Goal: Information Seeking & Learning: Learn about a topic

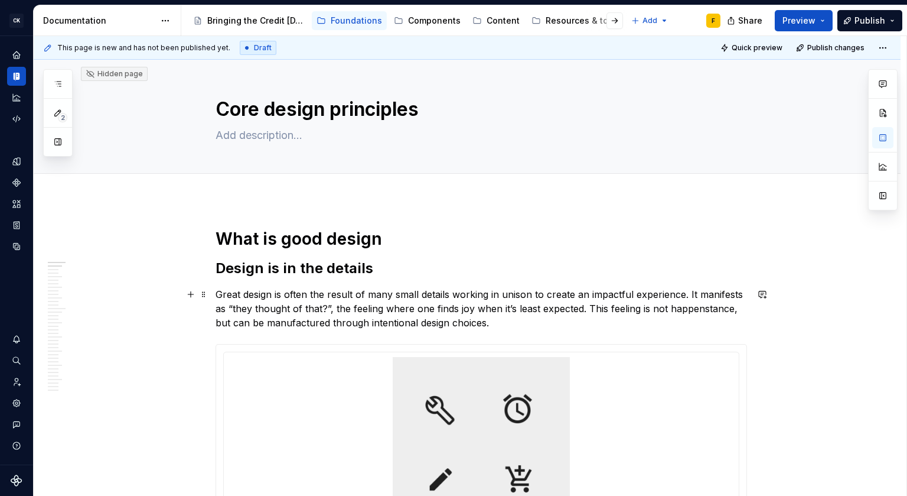
scroll to position [207, 0]
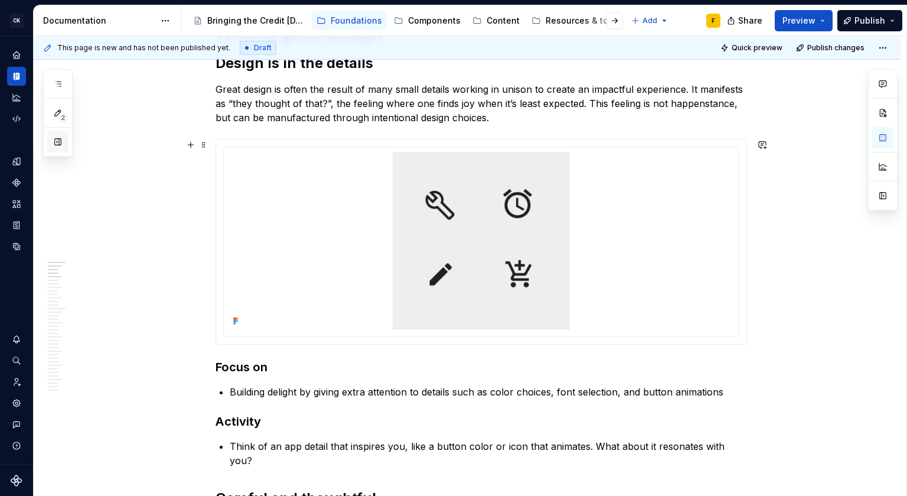
click at [60, 140] on button "button" at bounding box center [57, 141] width 21 height 21
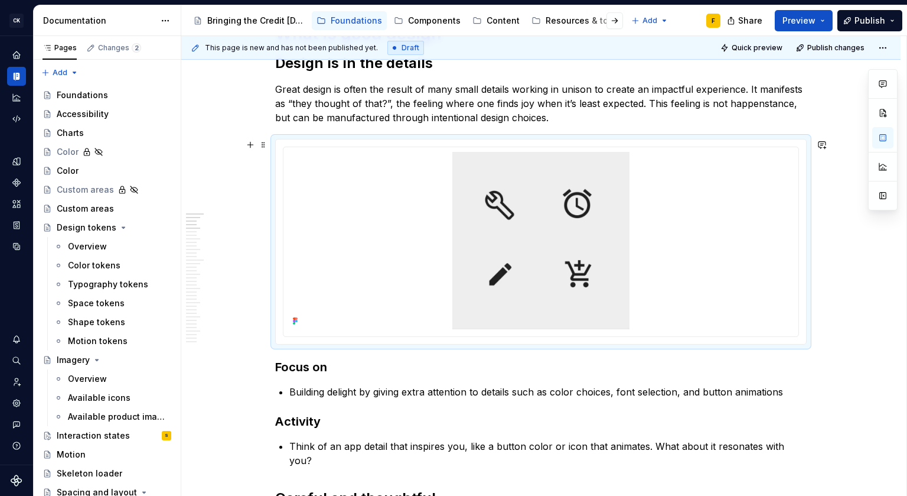
click at [723, 142] on div at bounding box center [541, 241] width 530 height 204
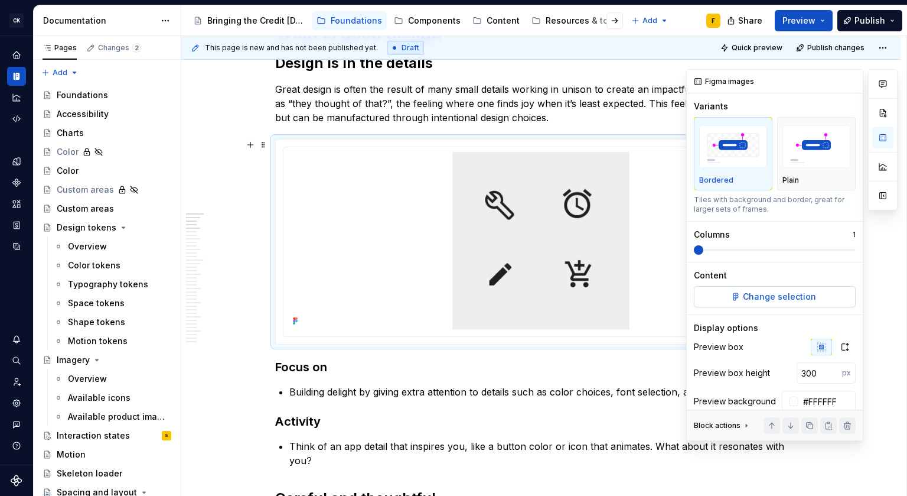
click at [760, 297] on span "Change selection" at bounding box center [779, 297] width 73 height 12
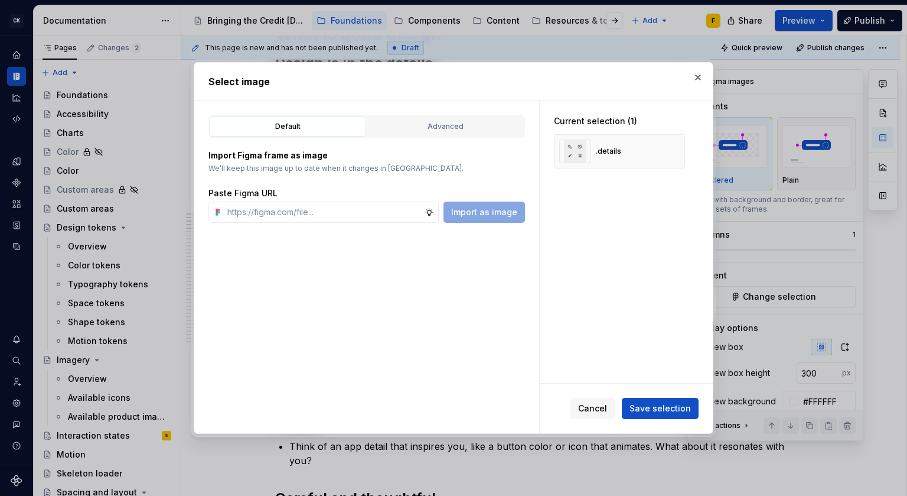
type textarea "*"
click at [667, 148] on button "button" at bounding box center [671, 151] width 17 height 17
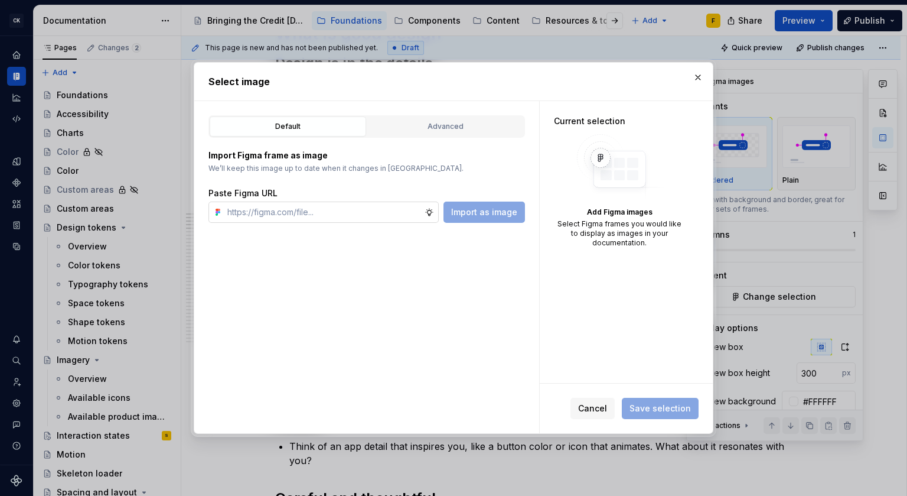
click at [291, 209] on input "text" at bounding box center [324, 211] width 202 height 21
paste input "[URL][DOMAIN_NAME]"
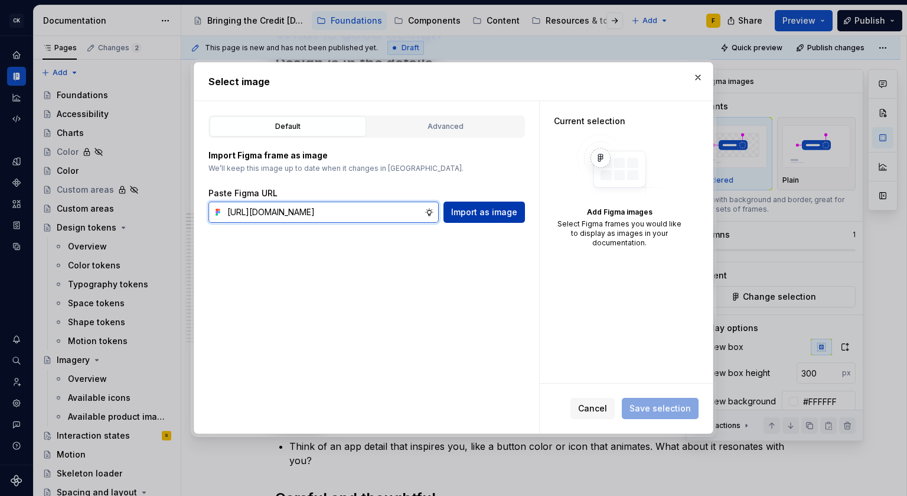
type input "[URL][DOMAIN_NAME]"
click at [486, 210] on span "Import as image" at bounding box center [484, 212] width 66 height 12
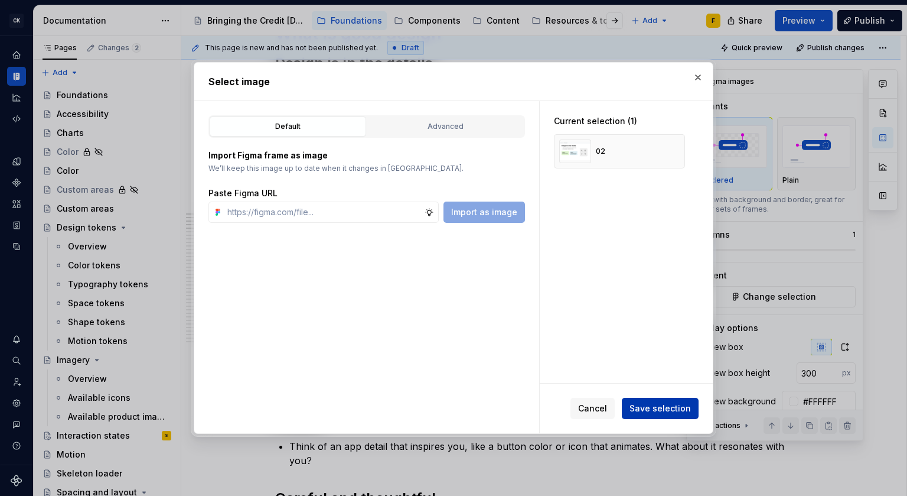
click at [642, 406] on span "Save selection" at bounding box center [660, 408] width 61 height 12
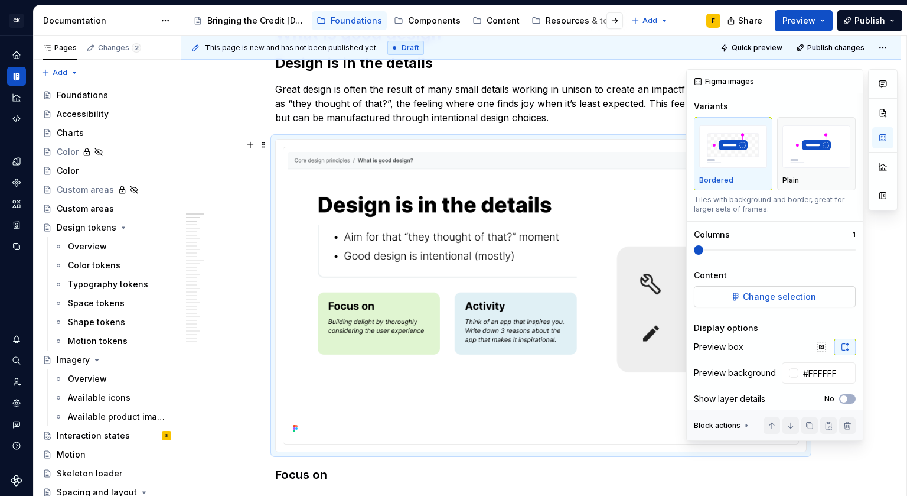
click at [770, 298] on span "Change selection" at bounding box center [779, 297] width 73 height 12
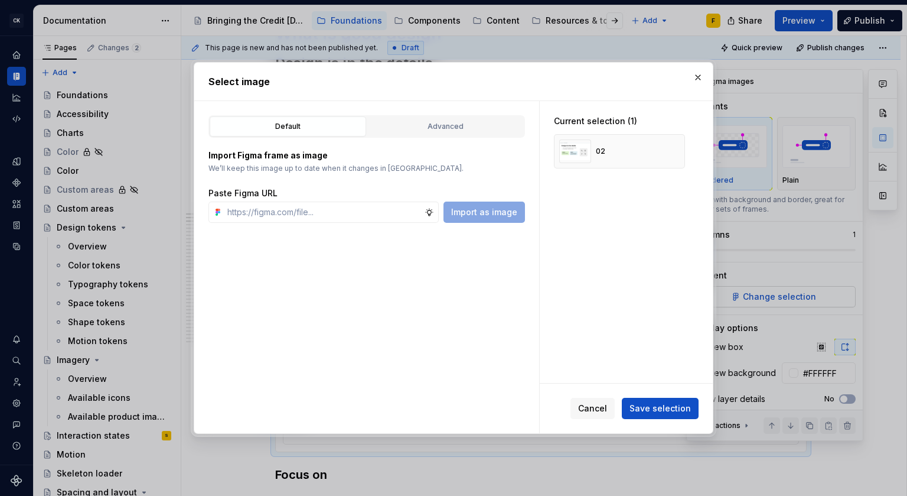
type textarea "*"
type input "[URL][DOMAIN_NAME]"
click at [497, 211] on span "Import as image" at bounding box center [484, 212] width 66 height 12
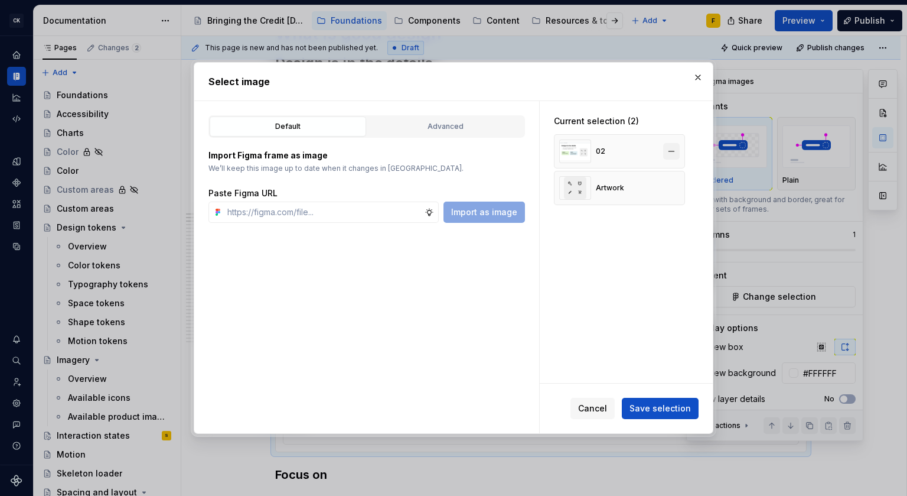
click at [670, 151] on button "button" at bounding box center [671, 151] width 17 height 17
click at [661, 406] on span "Save selection" at bounding box center [660, 408] width 61 height 12
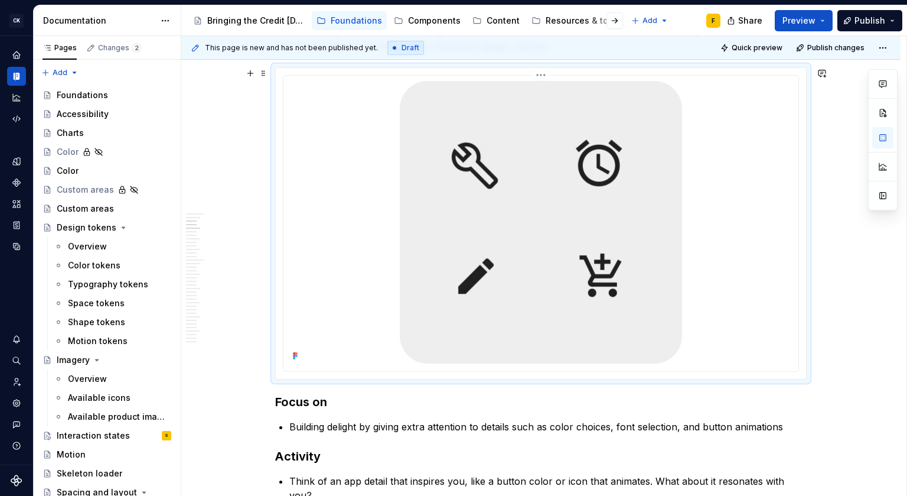
scroll to position [656, 0]
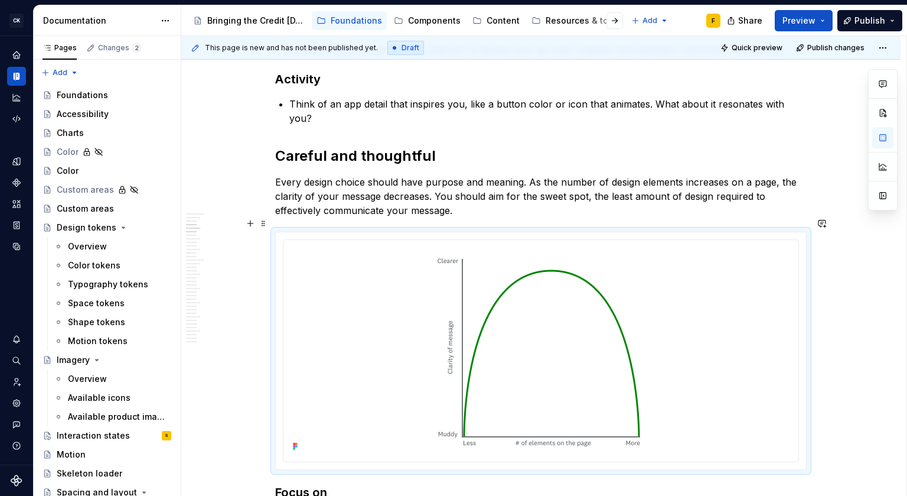
click at [732, 232] on div at bounding box center [541, 350] width 530 height 237
type textarea "*"
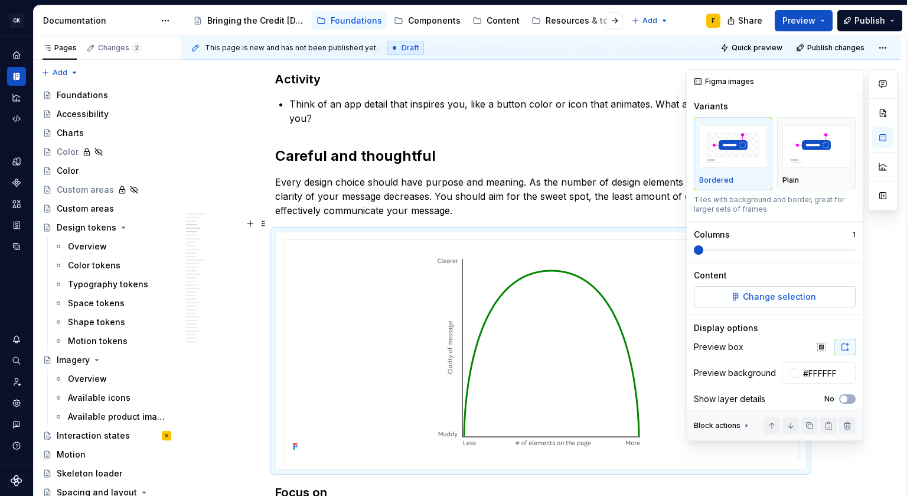
click at [784, 297] on span "Change selection" at bounding box center [779, 297] width 73 height 12
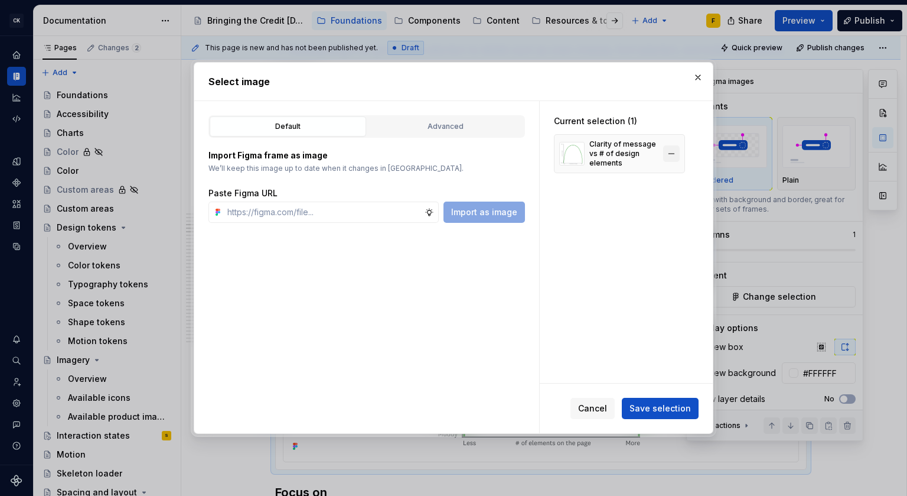
click at [664, 151] on button "button" at bounding box center [671, 153] width 17 height 17
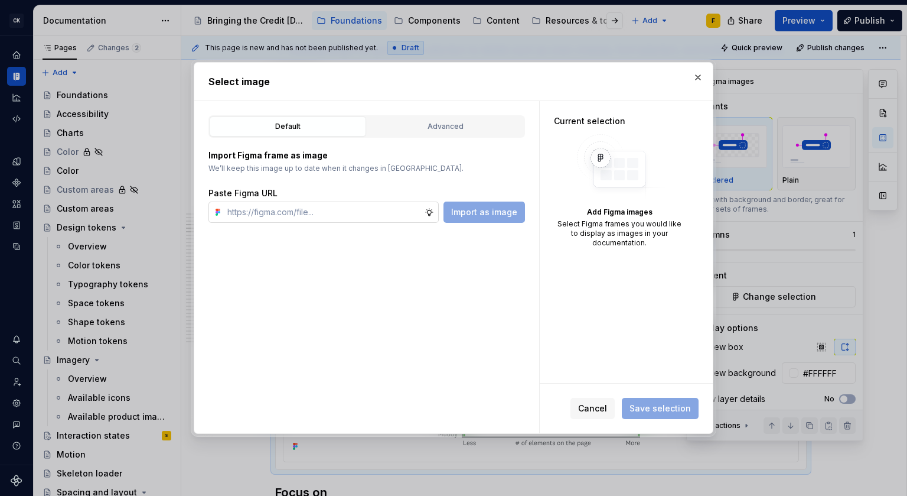
click at [347, 212] on input "text" at bounding box center [324, 211] width 202 height 21
paste input "[URL][DOMAIN_NAME]"
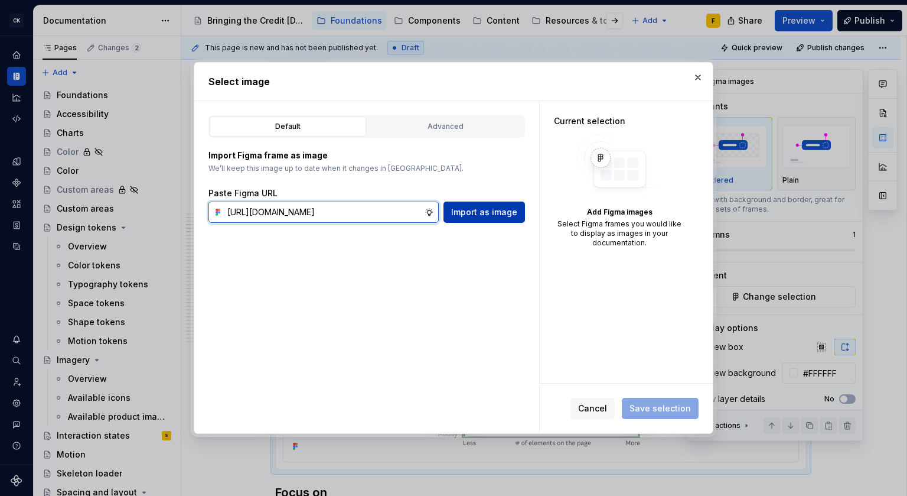
type input "[URL][DOMAIN_NAME]"
click at [460, 213] on span "Import as image" at bounding box center [484, 212] width 66 height 12
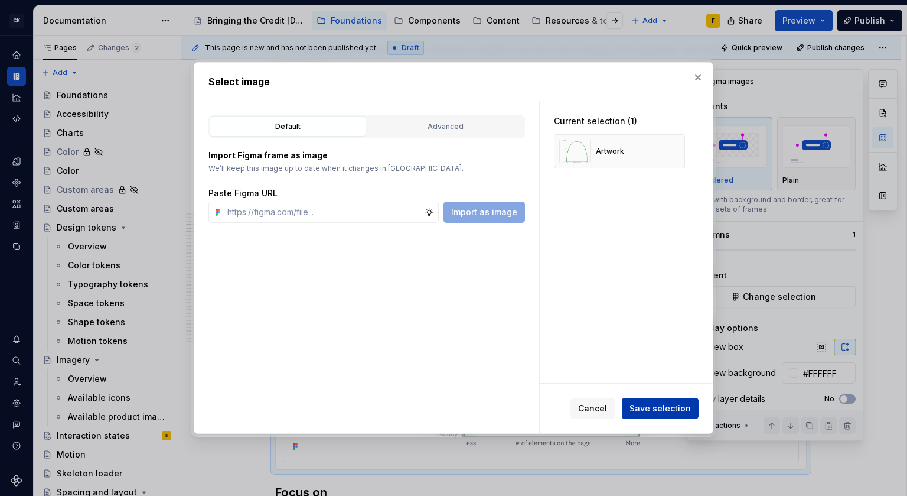
click at [645, 404] on span "Save selection" at bounding box center [660, 408] width 61 height 12
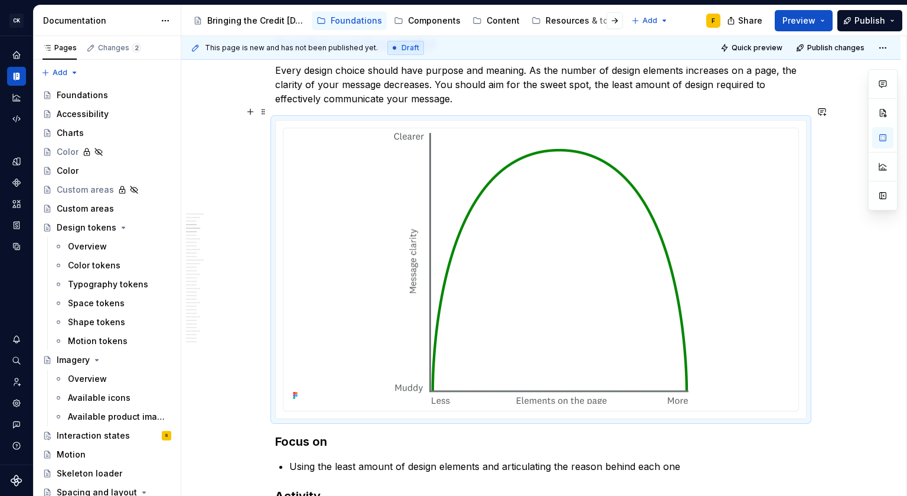
scroll to position [692, 0]
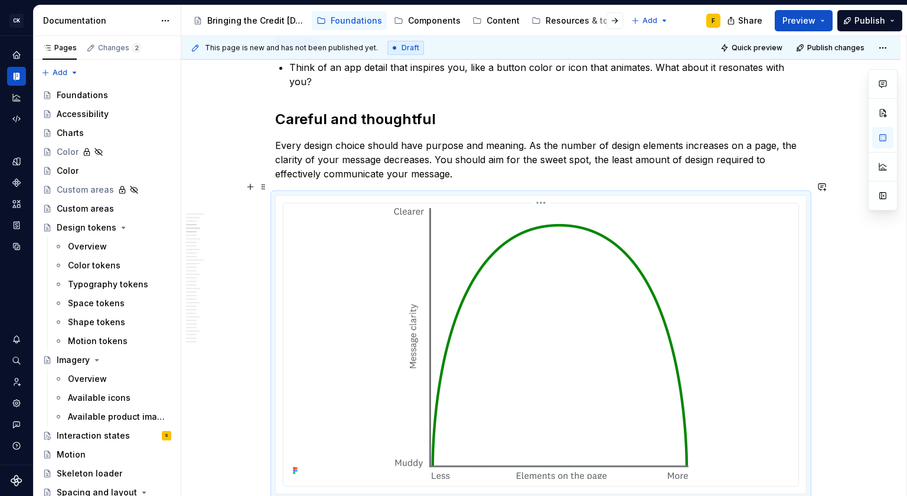
click at [539, 191] on html "CK [DATE] Design System F Design system data Documentation Accessibility guide …" at bounding box center [453, 248] width 907 height 496
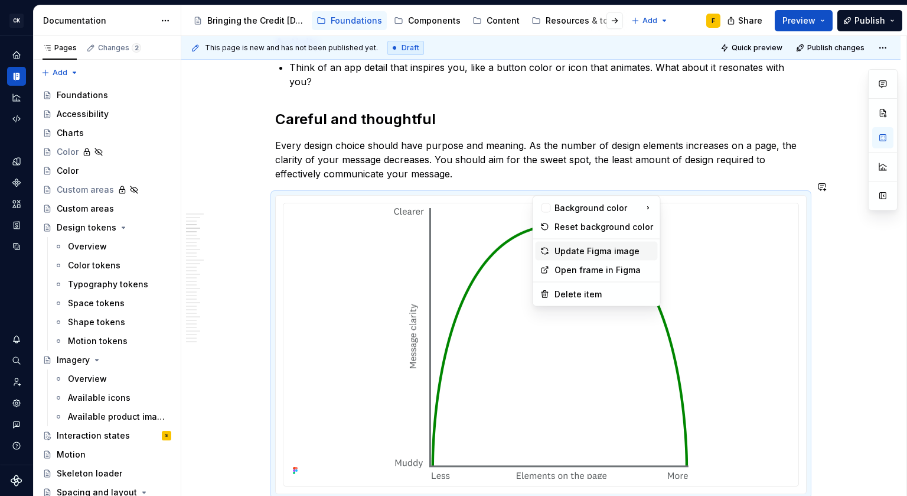
click at [545, 253] on icon at bounding box center [545, 250] width 6 height 6
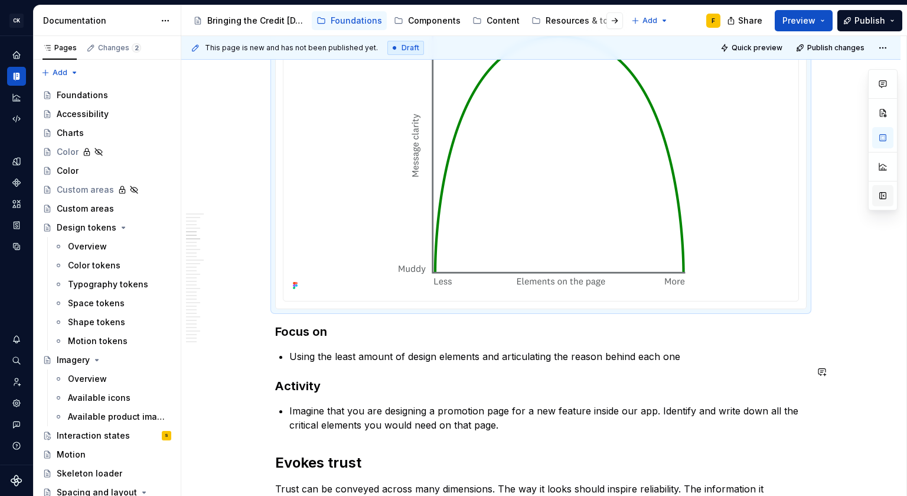
scroll to position [1249, 0]
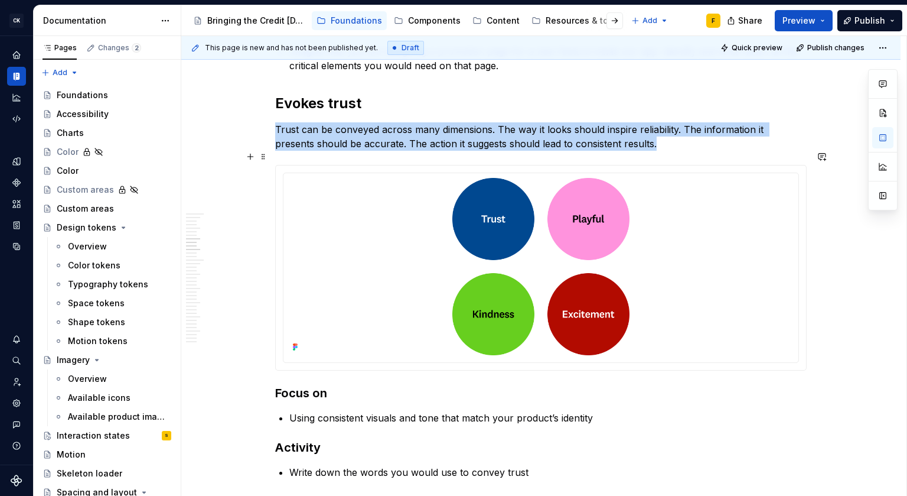
click at [559, 165] on div at bounding box center [541, 267] width 530 height 204
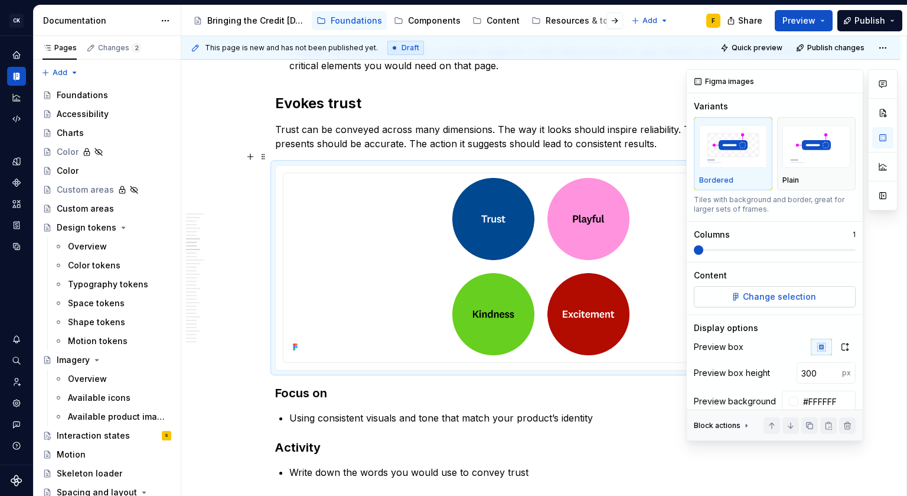
click at [755, 298] on span "Change selection" at bounding box center [779, 297] width 73 height 12
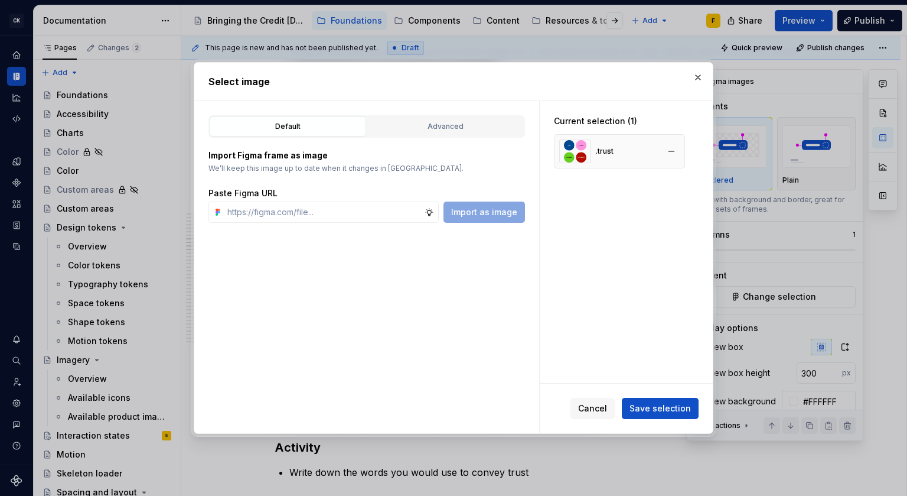
type textarea "*"
click at [672, 149] on button "button" at bounding box center [671, 151] width 17 height 17
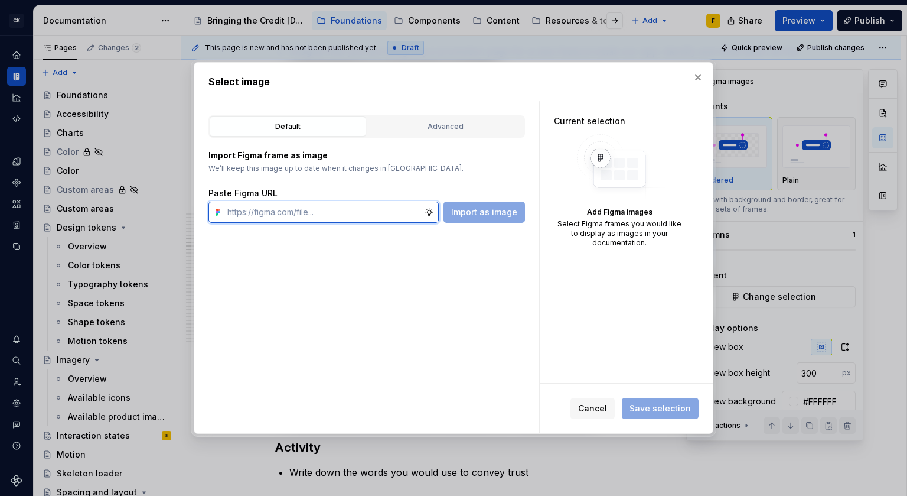
click at [328, 210] on input "text" at bounding box center [324, 211] width 202 height 21
paste input "[URL][DOMAIN_NAME]"
type input "[URL][DOMAIN_NAME]"
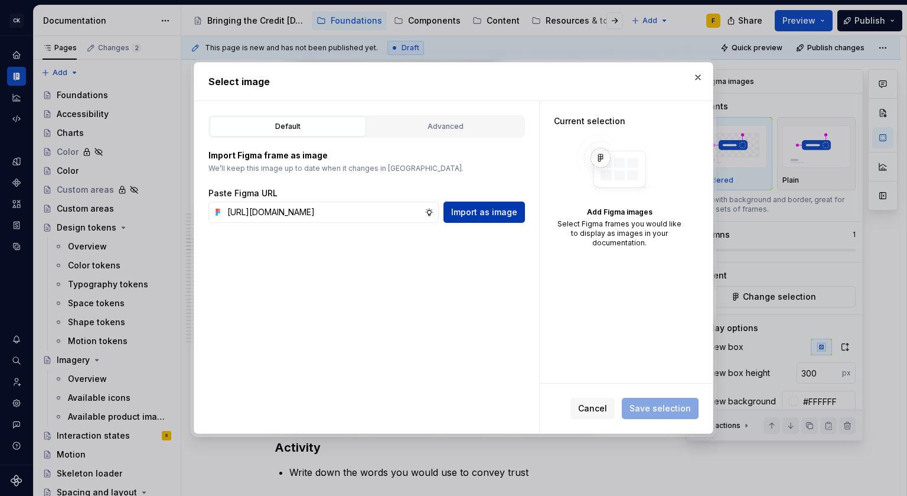
scroll to position [0, 0]
click at [482, 218] on button "Import as image" at bounding box center [485, 211] width 82 height 21
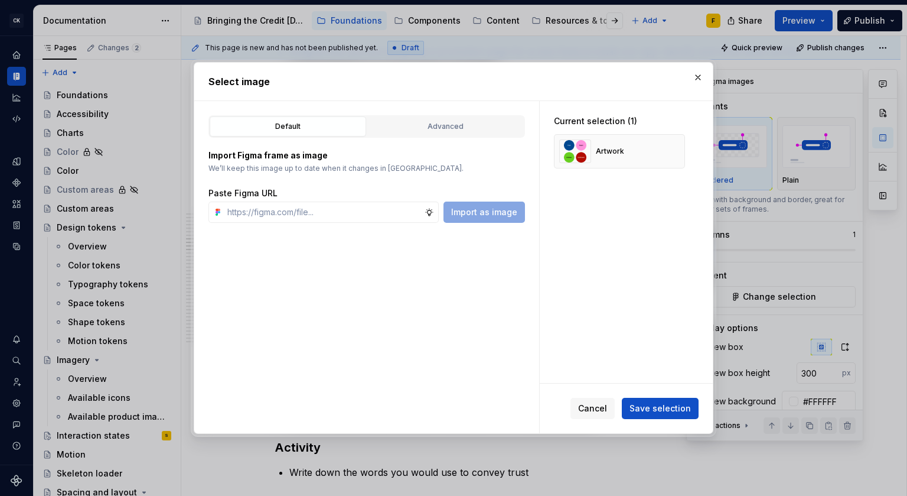
click at [653, 410] on span "Save selection" at bounding box center [660, 408] width 61 height 12
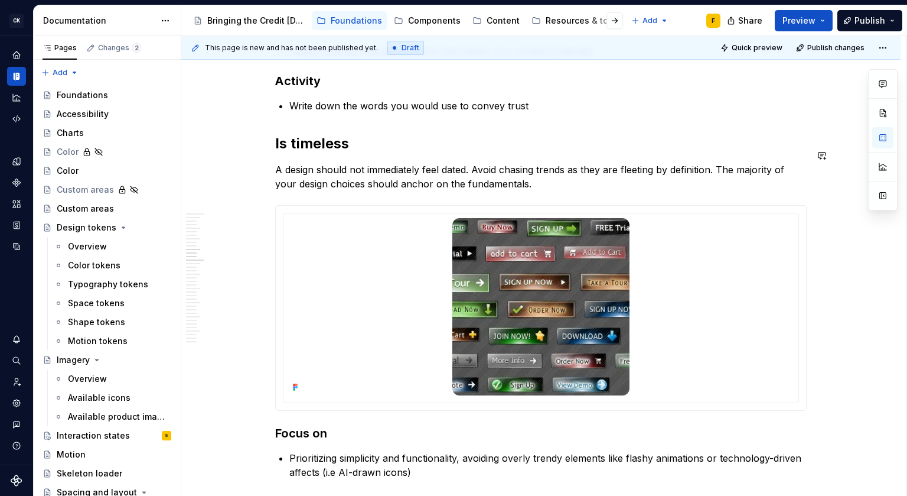
scroll to position [1787, 0]
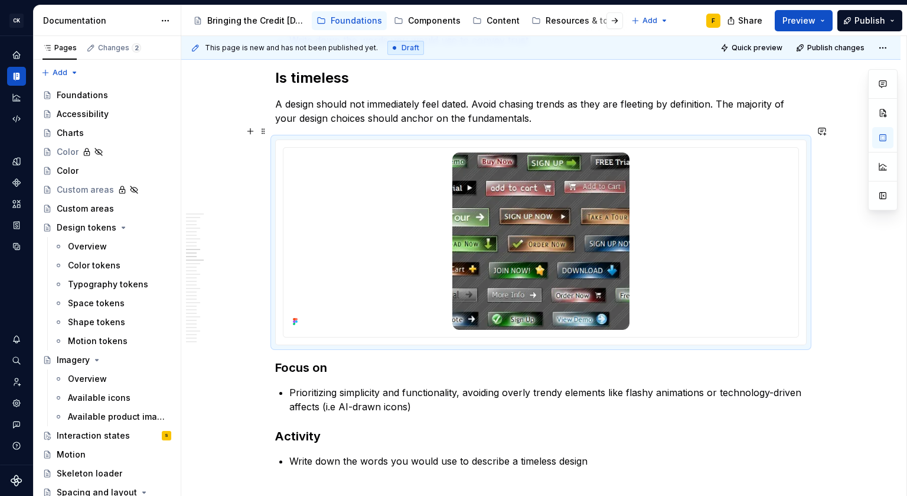
click at [751, 140] on div at bounding box center [541, 242] width 530 height 204
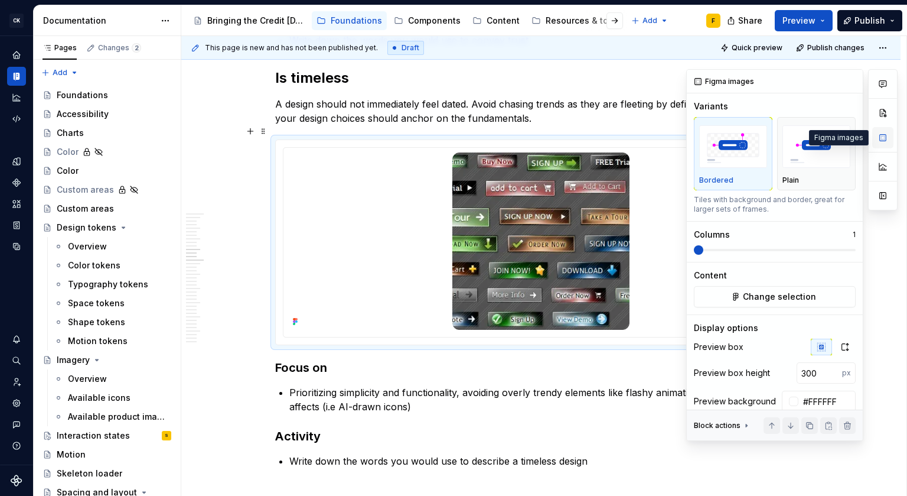
type textarea "*"
click at [761, 294] on span "Change selection" at bounding box center [779, 297] width 73 height 12
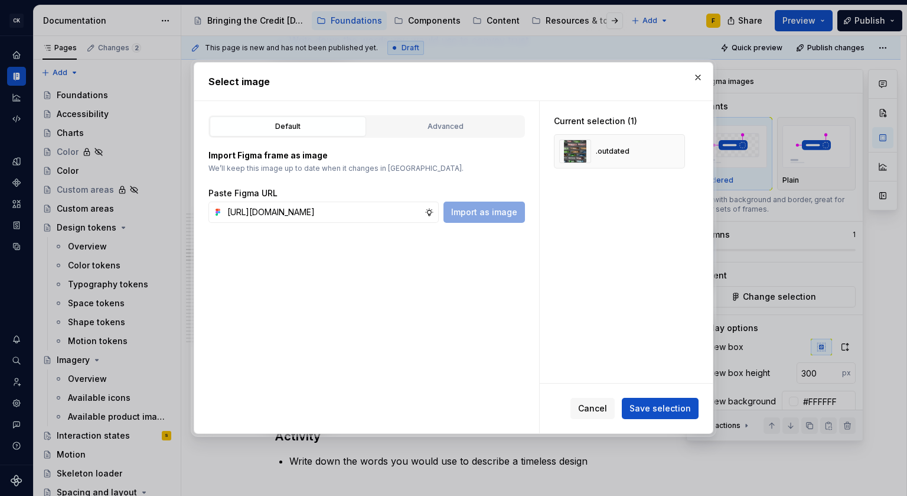
scroll to position [0, 289]
type input "[URL][DOMAIN_NAME]"
click at [663, 411] on span "Save selection" at bounding box center [660, 408] width 61 height 12
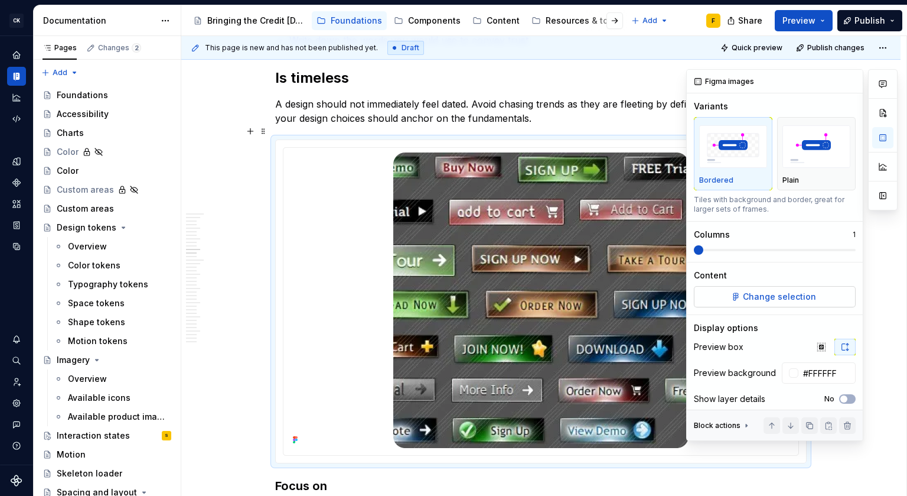
click at [787, 299] on span "Change selection" at bounding box center [779, 297] width 73 height 12
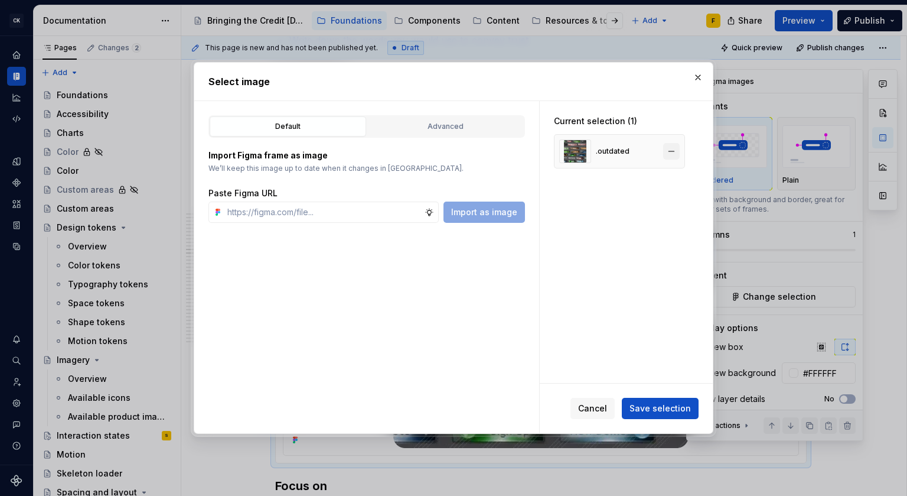
click at [670, 151] on button "button" at bounding box center [671, 151] width 17 height 17
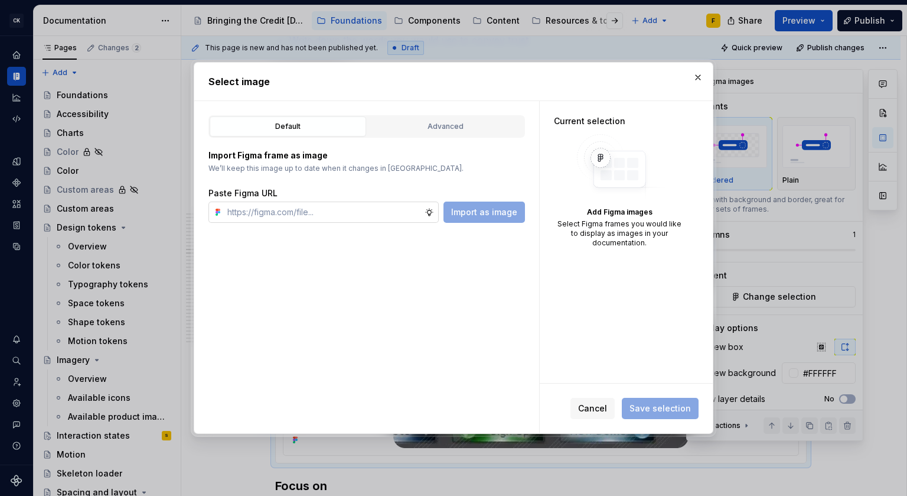
click at [354, 214] on input "text" at bounding box center [324, 211] width 202 height 21
paste input "[URL][DOMAIN_NAME]"
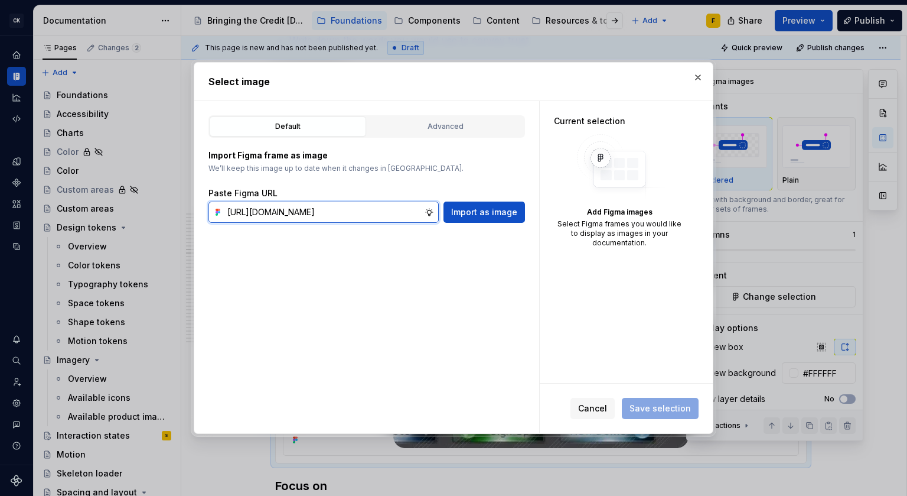
scroll to position [0, 289]
type input "[URL][DOMAIN_NAME]"
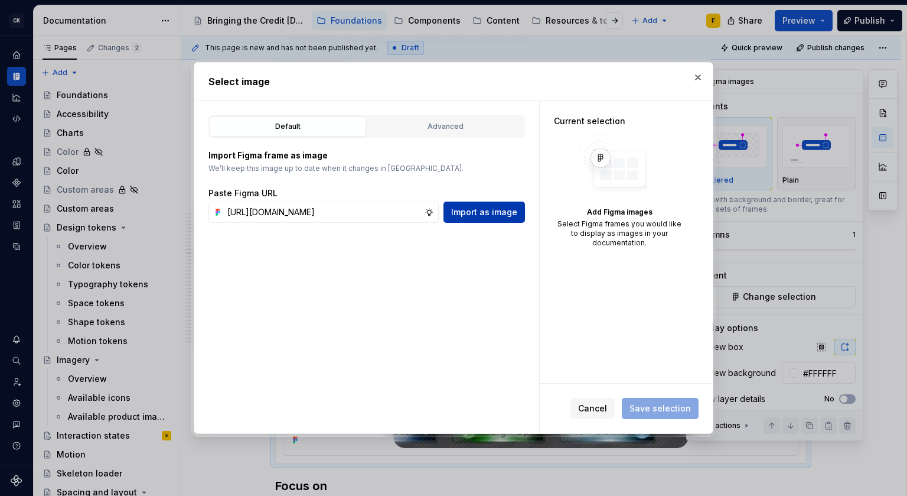
scroll to position [0, 0]
click at [470, 214] on span "Import as image" at bounding box center [484, 212] width 66 height 12
type textarea "*"
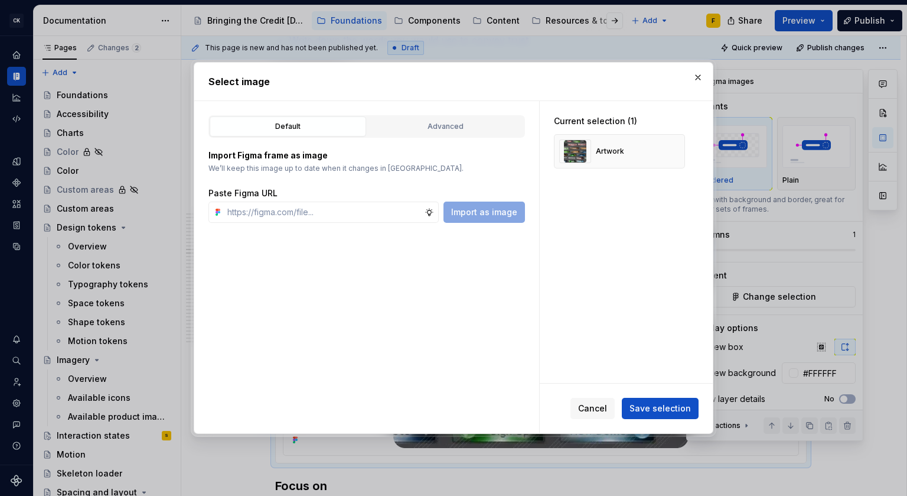
click at [660, 403] on span "Save selection" at bounding box center [660, 408] width 61 height 12
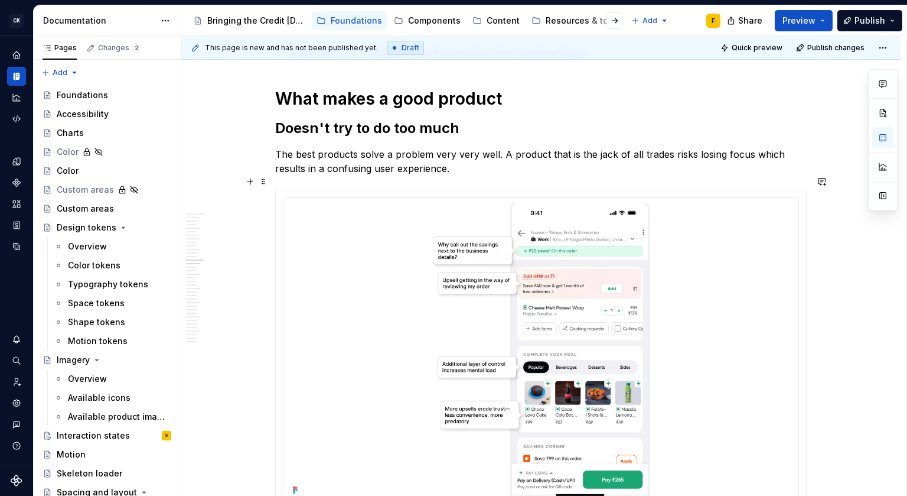
scroll to position [2410, 0]
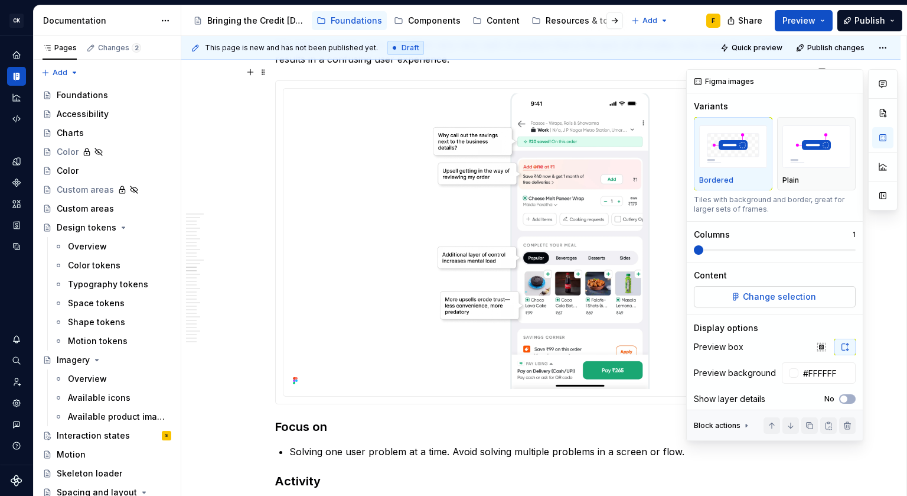
click at [800, 290] on button "Change selection" at bounding box center [775, 296] width 162 height 21
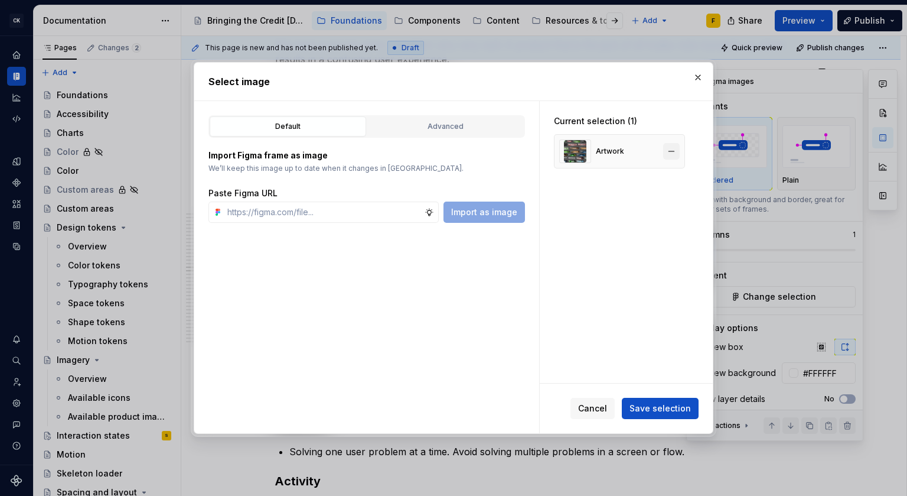
click at [675, 148] on button "button" at bounding box center [671, 151] width 17 height 17
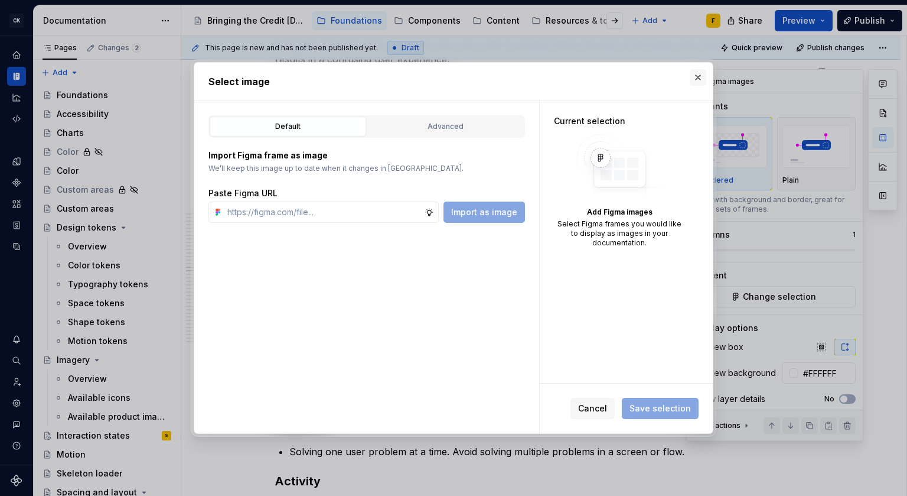
click at [699, 77] on button "button" at bounding box center [698, 77] width 17 height 17
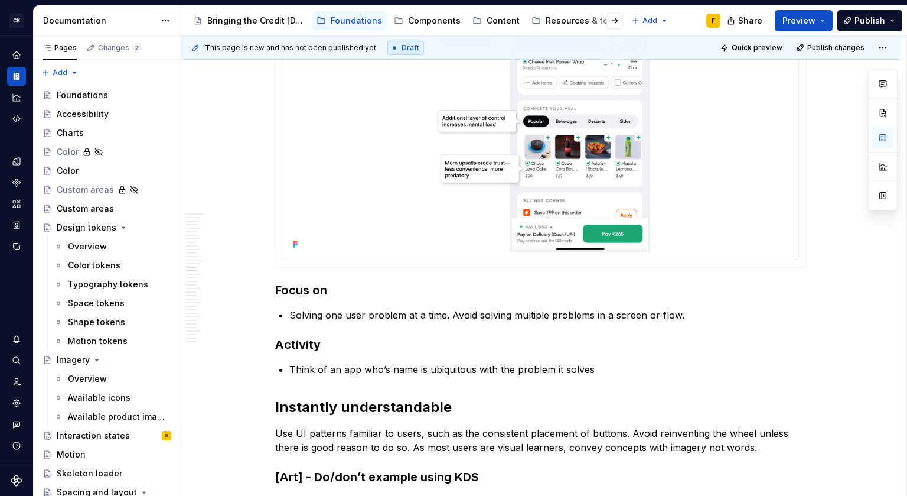
scroll to position [2395, 0]
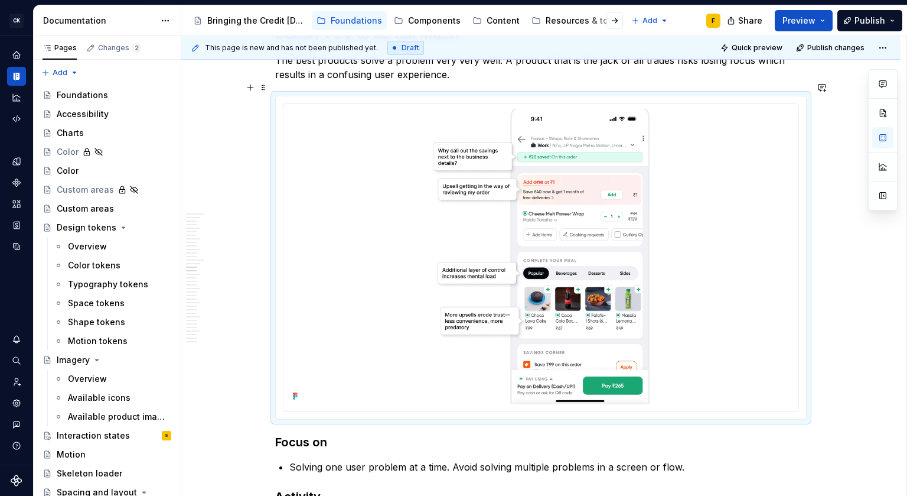
click at [804, 265] on div at bounding box center [541, 257] width 530 height 322
type textarea "*"
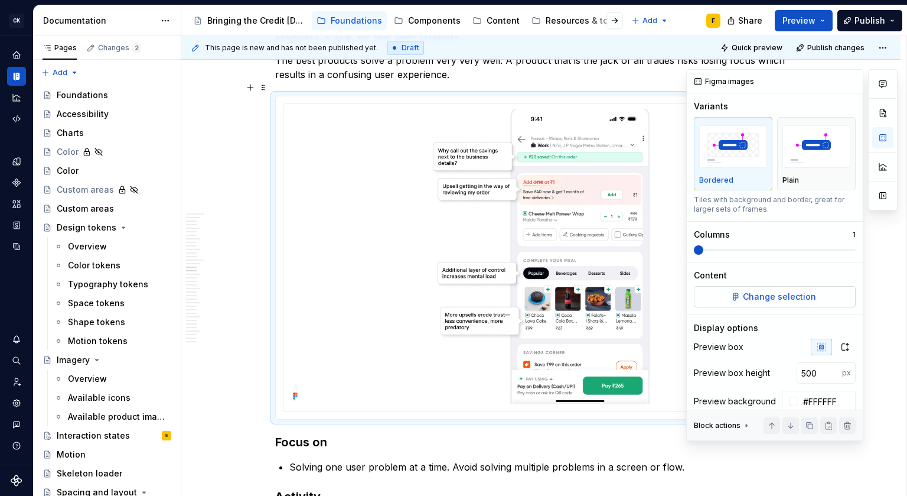
click at [786, 298] on span "Change selection" at bounding box center [779, 297] width 73 height 12
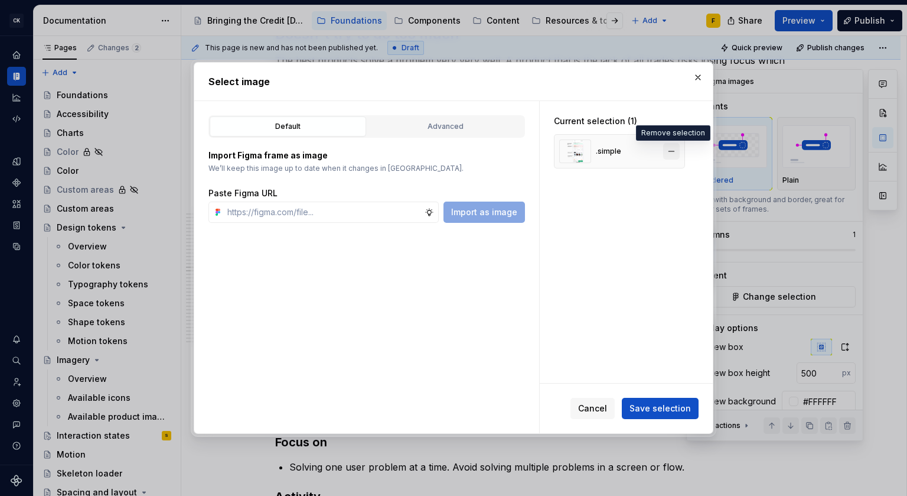
click at [672, 155] on button "button" at bounding box center [671, 151] width 17 height 17
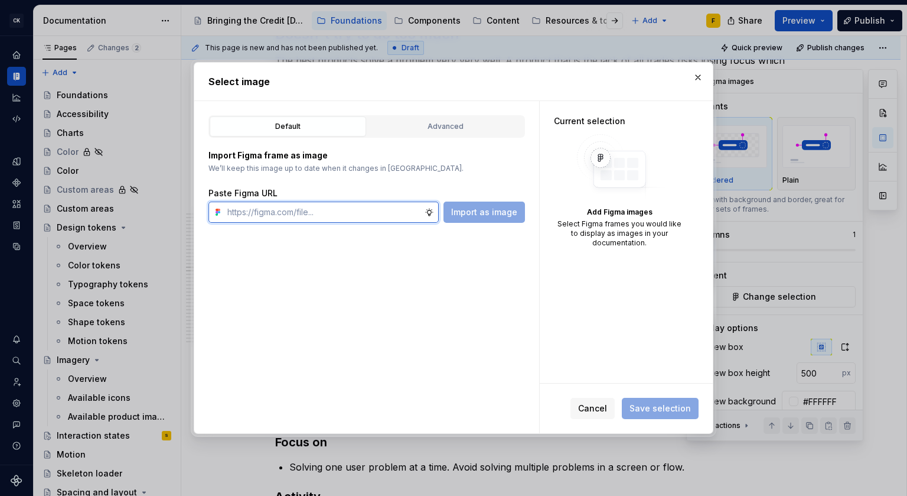
click at [327, 210] on input "text" at bounding box center [324, 211] width 202 height 21
paste input "[URL][DOMAIN_NAME]"
type input "[URL][DOMAIN_NAME]"
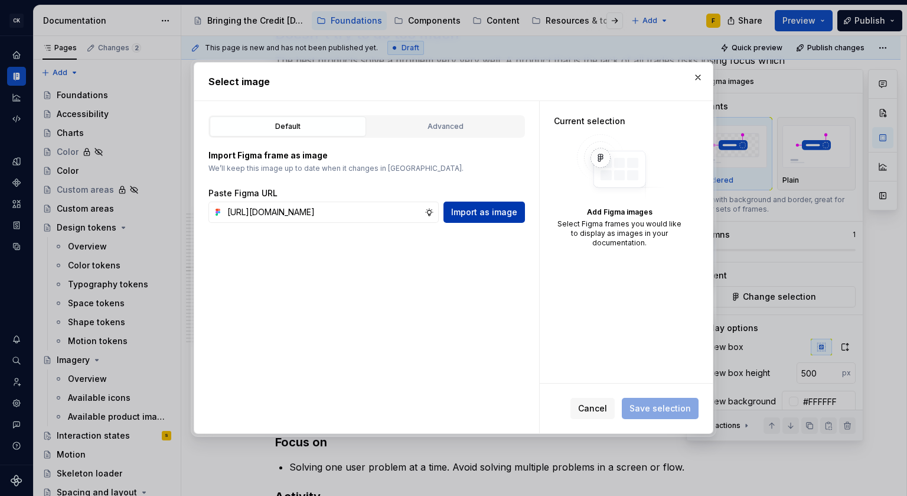
scroll to position [0, 0]
click at [470, 207] on span "Import as image" at bounding box center [484, 212] width 66 height 12
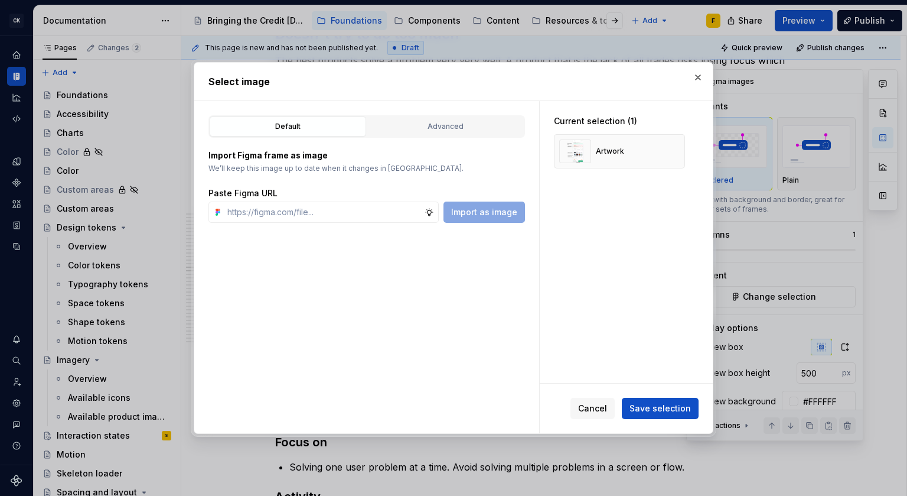
click at [654, 410] on span "Save selection" at bounding box center [660, 408] width 61 height 12
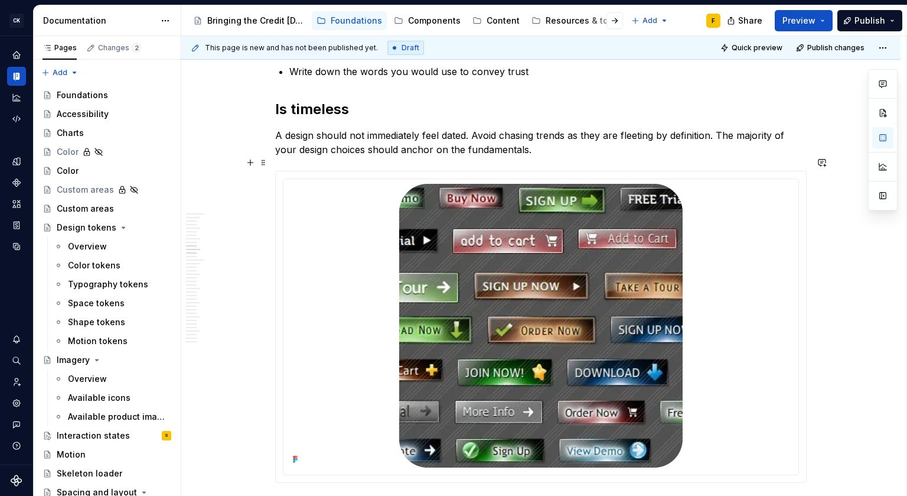
scroll to position [1755, 0]
click at [763, 172] on div at bounding box center [541, 327] width 530 height 311
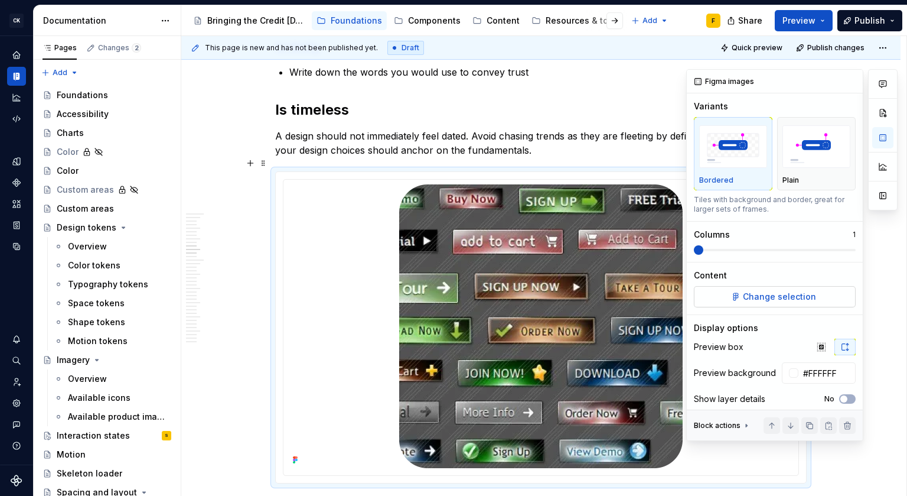
click at [794, 298] on span "Change selection" at bounding box center [779, 297] width 73 height 12
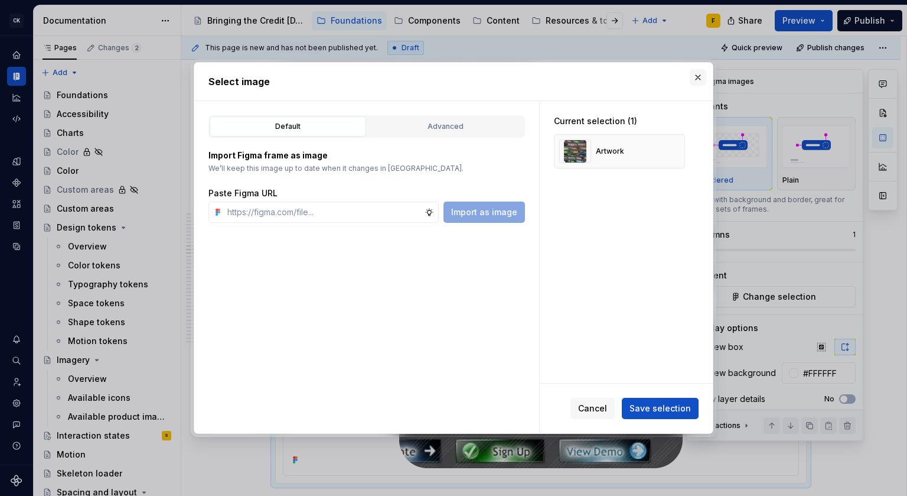
click at [699, 78] on button "button" at bounding box center [698, 77] width 17 height 17
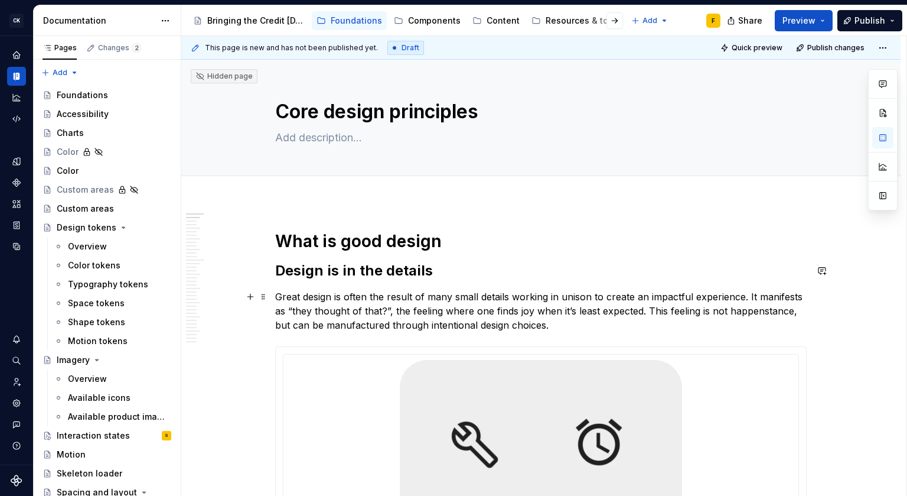
scroll to position [525, 0]
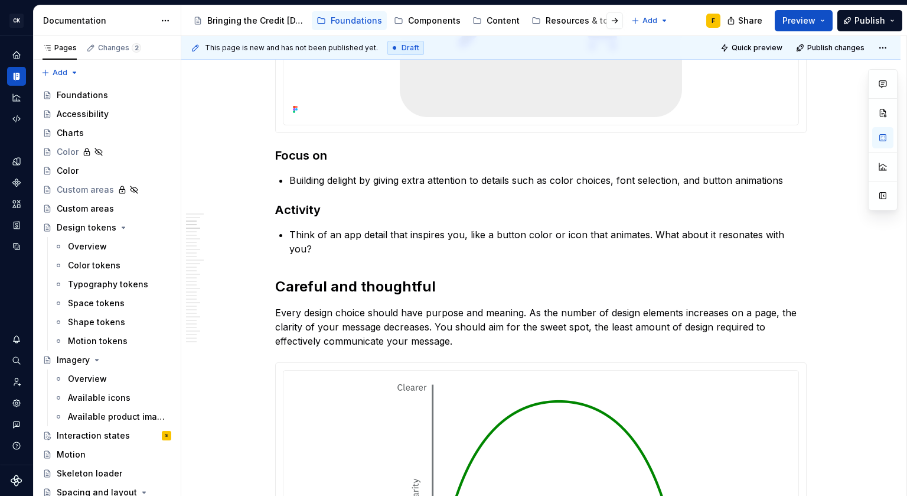
type textarea "*"
click at [589, 180] on p "Building delight by giving extra attention to details such as color choices, fo…" at bounding box center [547, 180] width 517 height 14
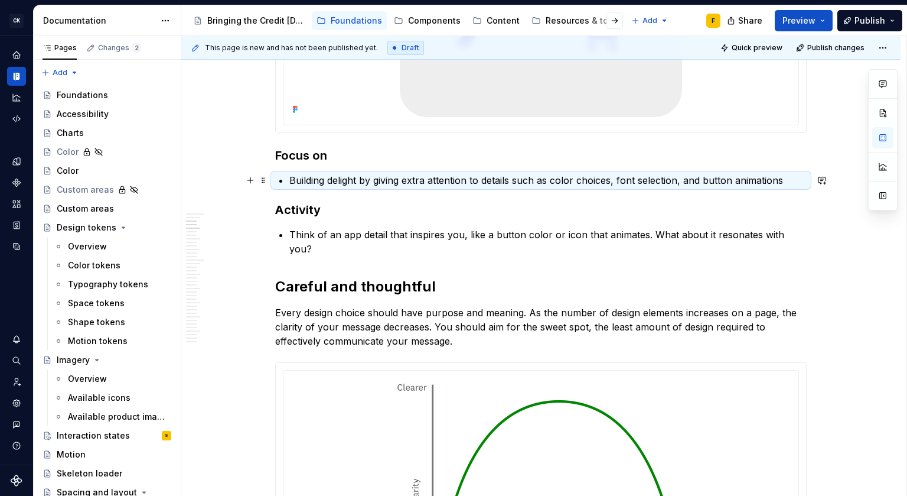
click at [589, 180] on p "Building delight by giving extra attention to details such as color choices, fo…" at bounding box center [547, 180] width 517 height 14
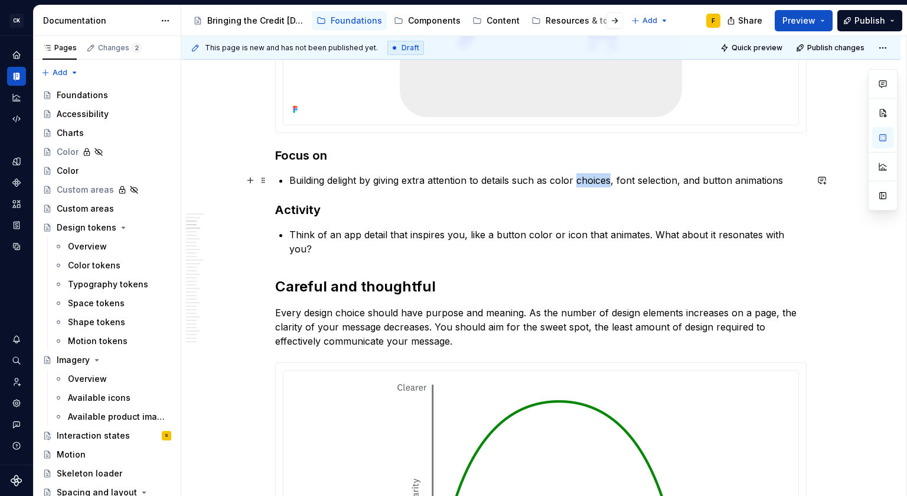
click at [589, 180] on p "Building delight by giving extra attention to details such as color choices, fo…" at bounding box center [547, 180] width 517 height 14
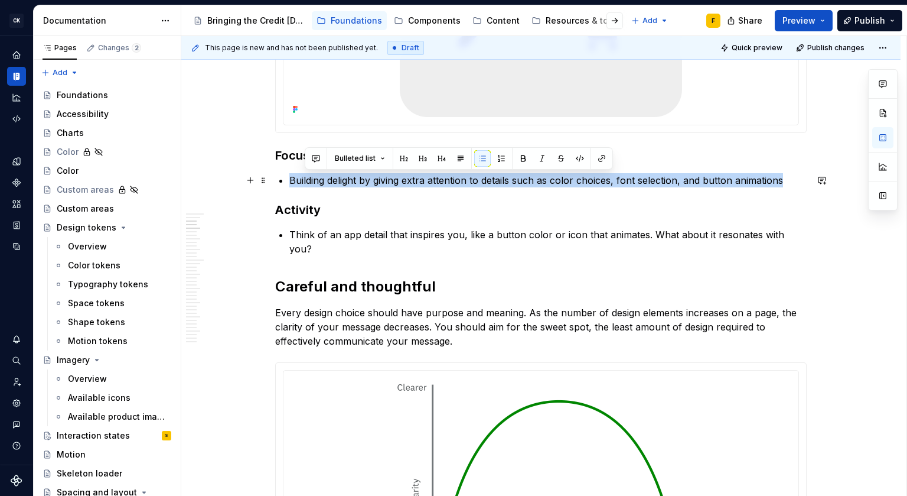
click at [589, 180] on p "Building delight by giving extra attention to details such as color choices, fo…" at bounding box center [547, 180] width 517 height 14
copy p "Building delight by giving extra attention to details such as color choices, fo…"
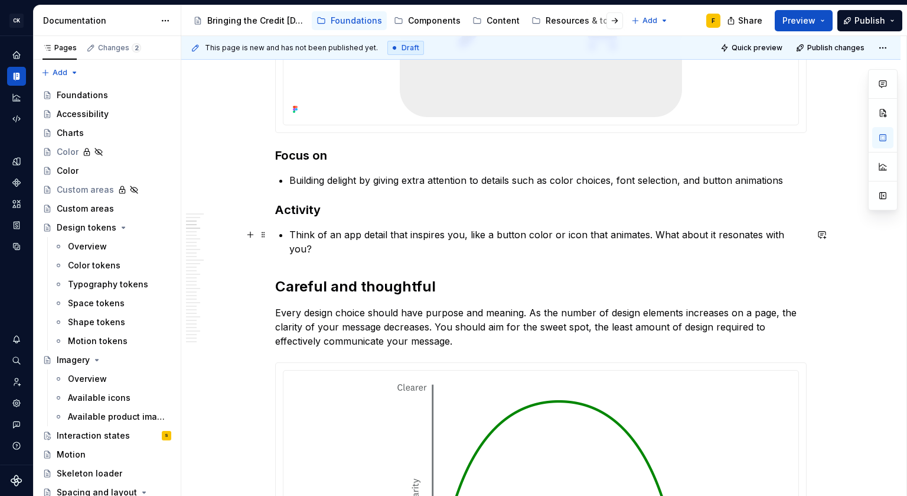
click at [666, 234] on p "Think of an app detail that inspires you, like a button color or icon that anim…" at bounding box center [547, 241] width 517 height 28
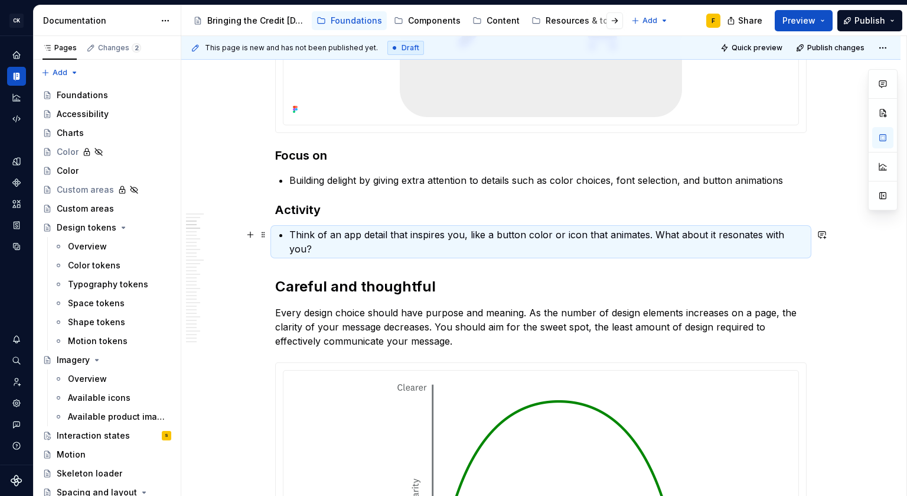
click at [666, 234] on p "Think of an app detail that inspires you, like a button color or icon that anim…" at bounding box center [547, 241] width 517 height 28
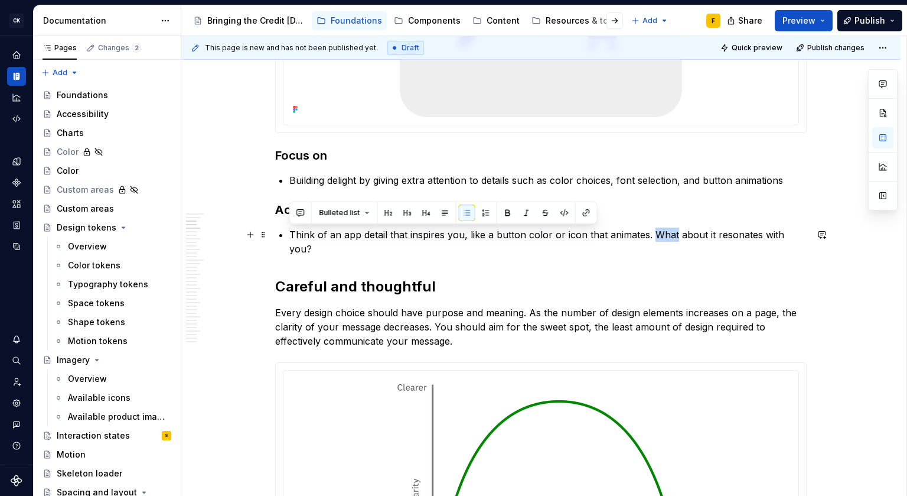
click at [666, 234] on p "Think of an app detail that inspires you, like a button color or icon that anim…" at bounding box center [547, 241] width 517 height 28
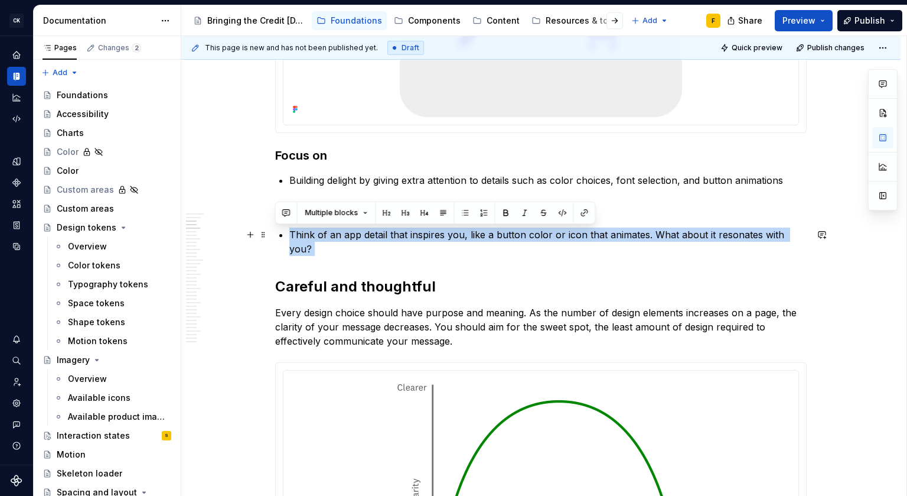
click at [666, 234] on p "Think of an app detail that inspires you, like a button color or icon that anim…" at bounding box center [547, 241] width 517 height 28
click at [724, 236] on p "Think of an app detail that inspires you, like a button color or icon that anim…" at bounding box center [547, 241] width 517 height 28
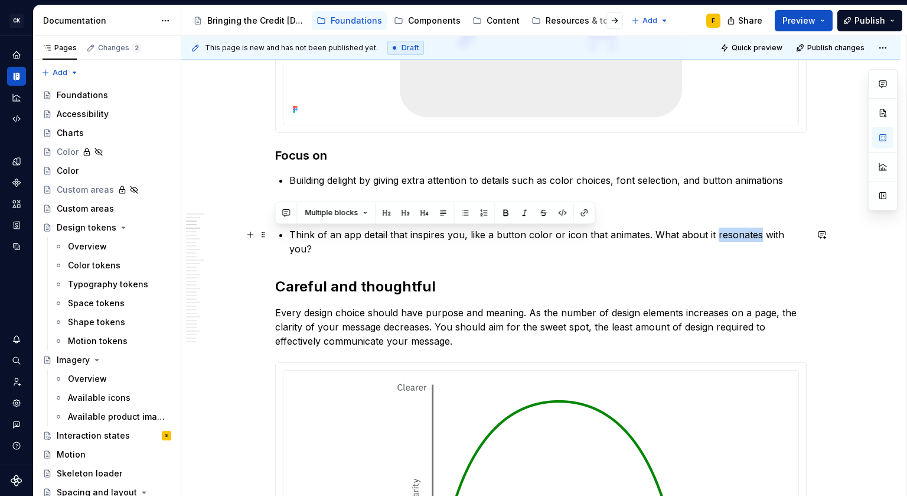
click at [724, 236] on p "Think of an app detail that inspires you, like a button color or icon that anim…" at bounding box center [547, 241] width 517 height 28
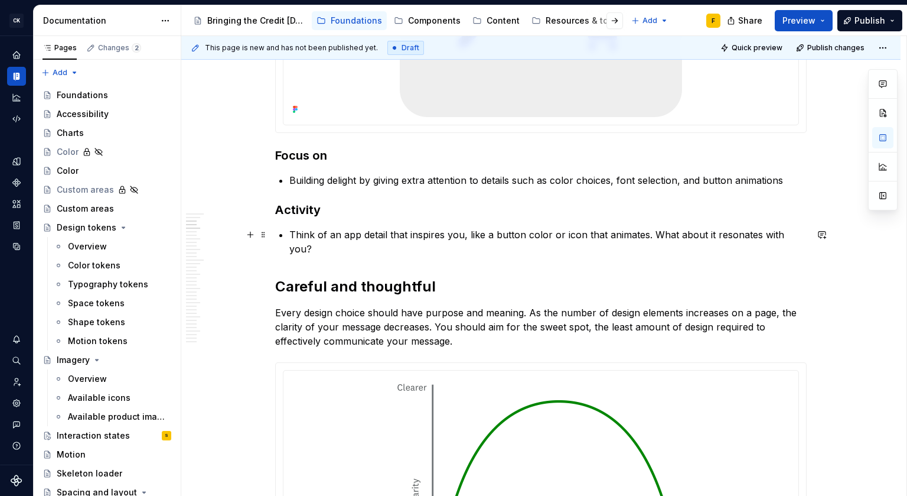
click at [805, 238] on p "Think of an app detail that inspires you, like a button color or icon that anim…" at bounding box center [547, 241] width 517 height 28
click at [793, 177] on p "Building delight by giving extra attention to details such as color choices, fo…" at bounding box center [547, 180] width 517 height 14
click at [674, 305] on p "Every design choice should have purpose and meaning. As the number of design el…" at bounding box center [541, 326] width 532 height 43
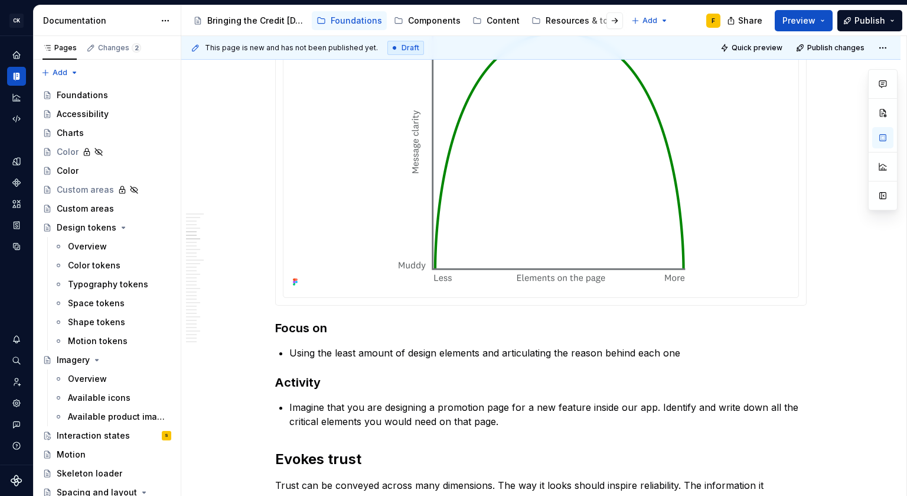
scroll to position [894, 0]
click at [472, 344] on p "Using the least amount of design elements and articulating the reason behind ea…" at bounding box center [547, 351] width 517 height 14
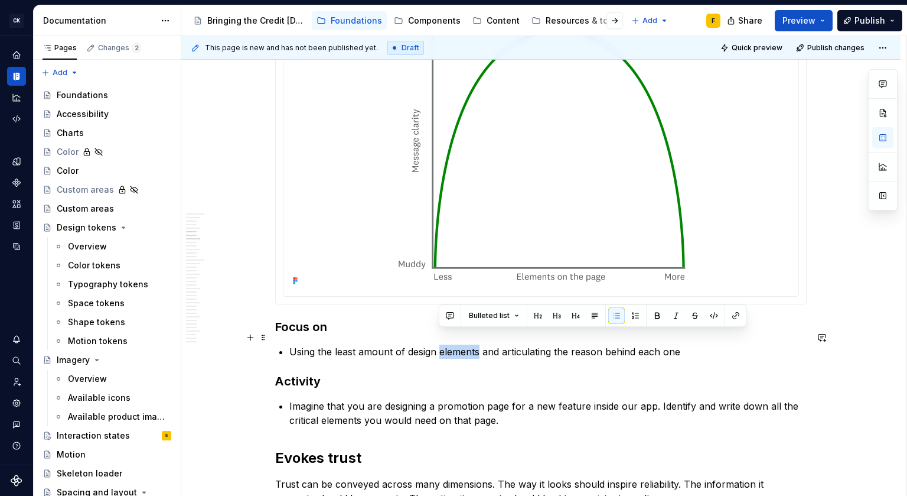
click at [472, 344] on p "Using the least amount of design elements and articulating the reason behind ea…" at bounding box center [547, 351] width 517 height 14
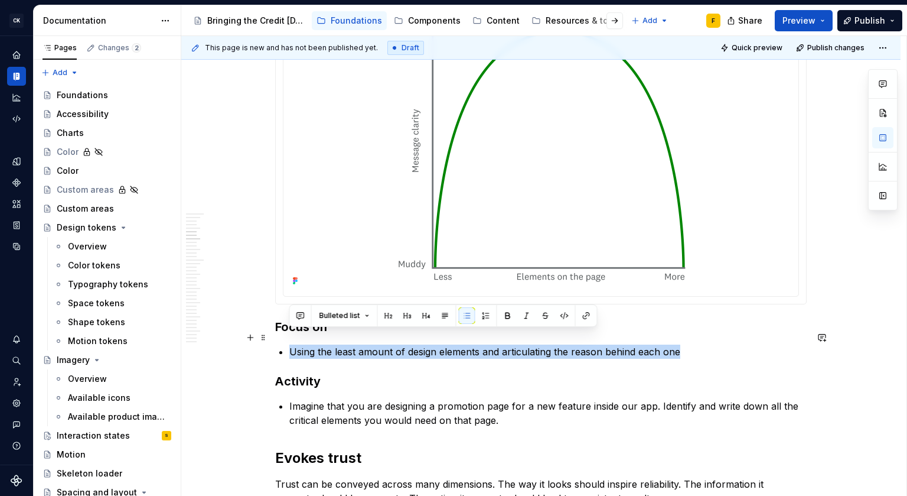
click at [472, 344] on p "Using the least amount of design elements and articulating the reason behind ea…" at bounding box center [547, 351] width 517 height 14
copy p "Using the least amount of design elements and articulating the reason behind ea…"
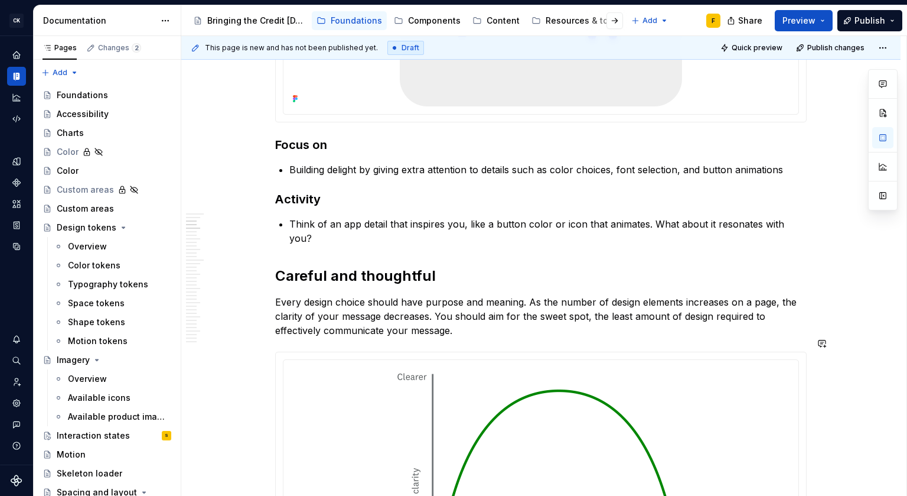
scroll to position [898, 0]
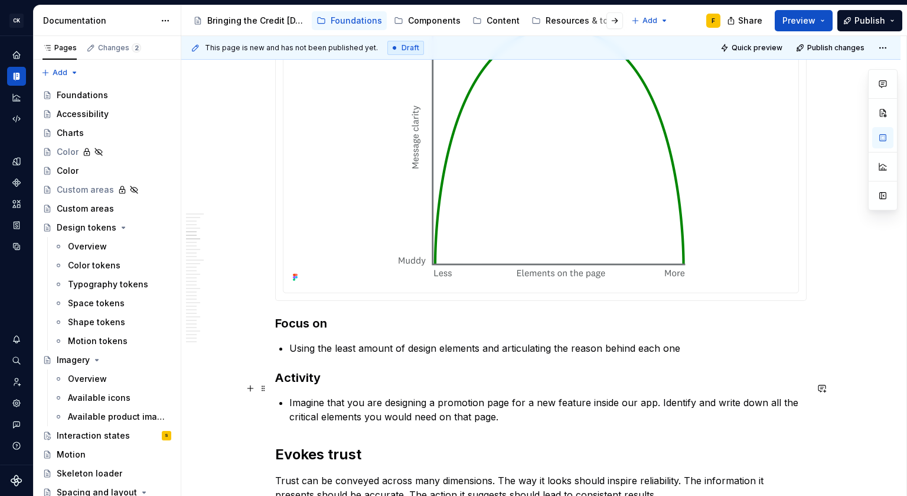
click at [403, 395] on p "Imagine that you are designing a promotion page for a new feature inside our ap…" at bounding box center [547, 409] width 517 height 28
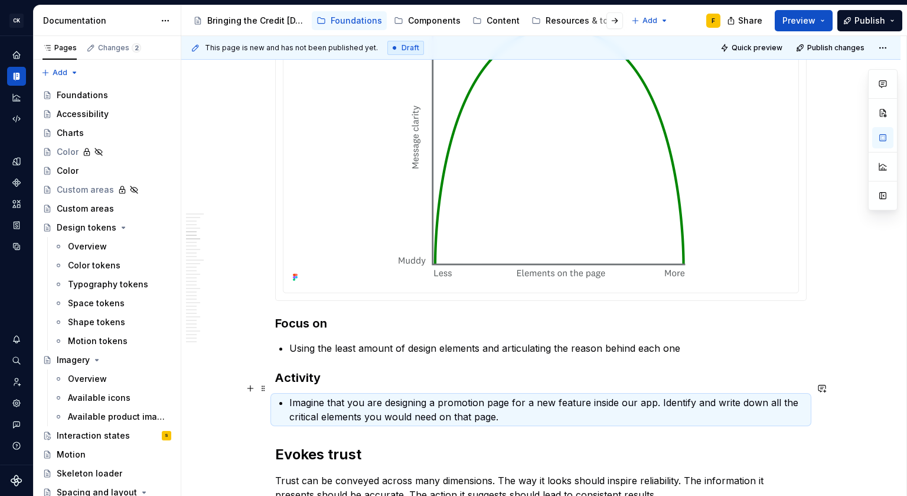
click at [403, 395] on p "Imagine that you are designing a promotion page for a new feature inside our ap…" at bounding box center [547, 409] width 517 height 28
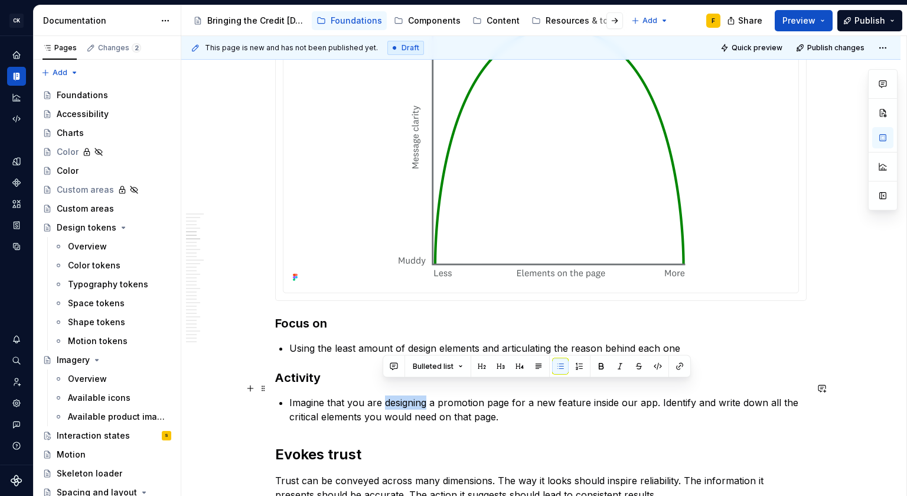
click at [403, 395] on p "Imagine that you are designing a promotion page for a new feature inside our ap…" at bounding box center [547, 409] width 517 height 28
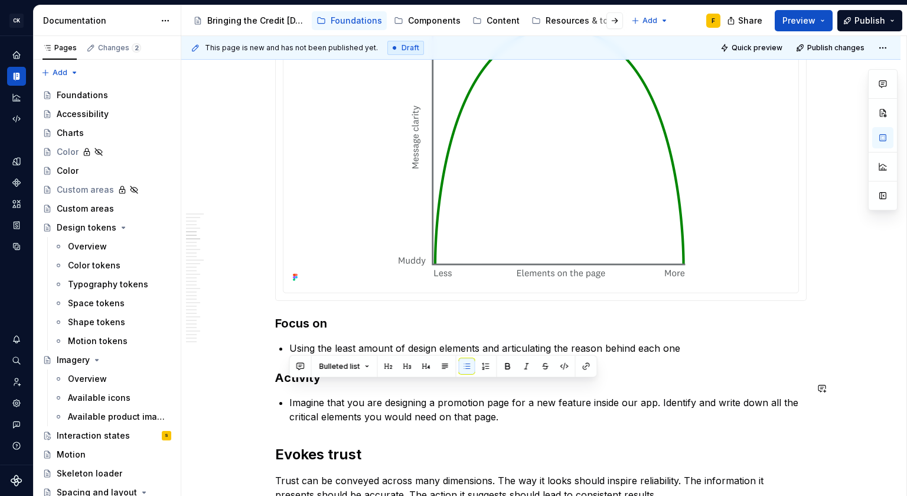
click at [756, 341] on p "Using the least amount of design elements and articulating the reason behind ea…" at bounding box center [547, 348] width 517 height 14
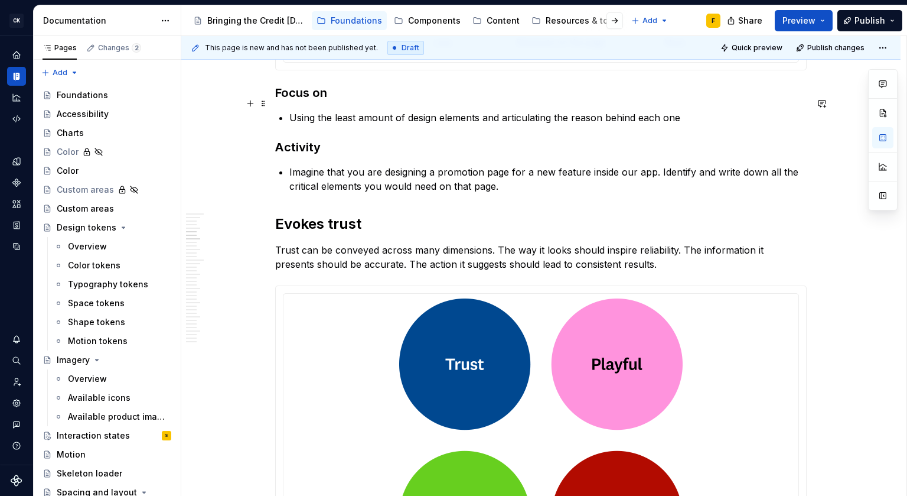
scroll to position [1156, 0]
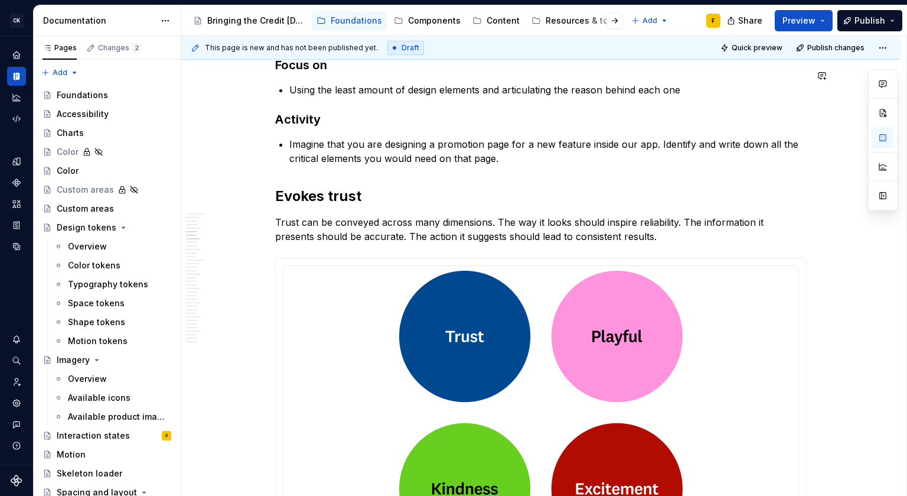
click at [438, 215] on p "Trust can be conveyed across many dimensions. The way it looks should inspire r…" at bounding box center [541, 229] width 532 height 28
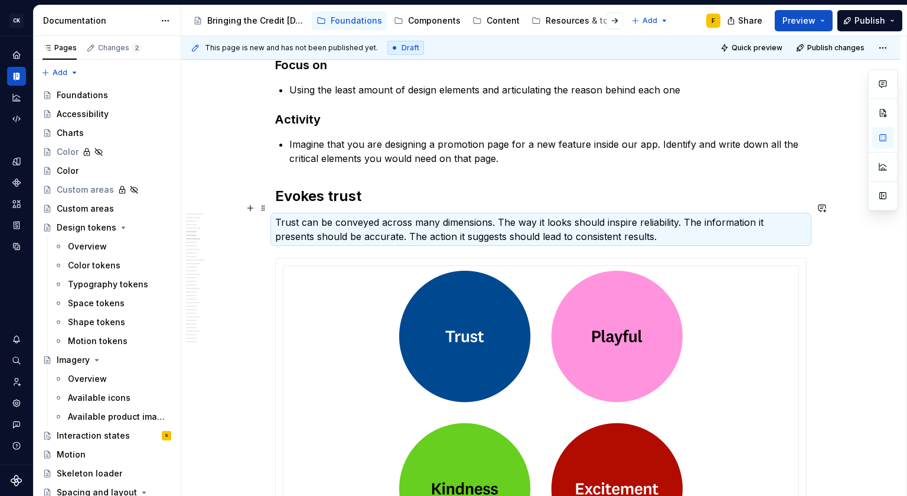
click at [438, 215] on p "Trust can be conveyed across many dimensions. The way it looks should inspire r…" at bounding box center [541, 229] width 532 height 28
click at [434, 215] on p "Trust can be conveyed across many dimensions. The way it looks should inspire r…" at bounding box center [541, 229] width 532 height 28
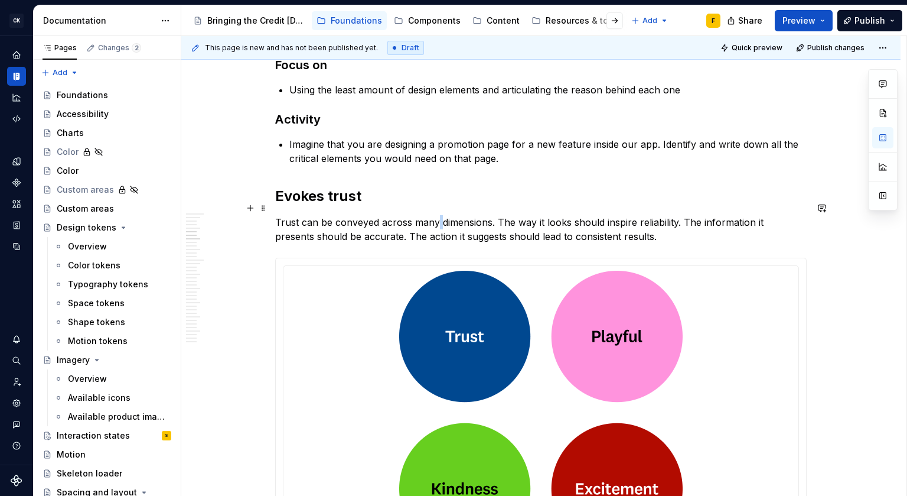
click at [434, 215] on p "Trust can be conveyed across many dimensions. The way it looks should inspire r…" at bounding box center [541, 229] width 532 height 28
click at [390, 215] on p "Trust can be conveyed across many dimensions. The way it looks should inspire r…" at bounding box center [541, 229] width 532 height 28
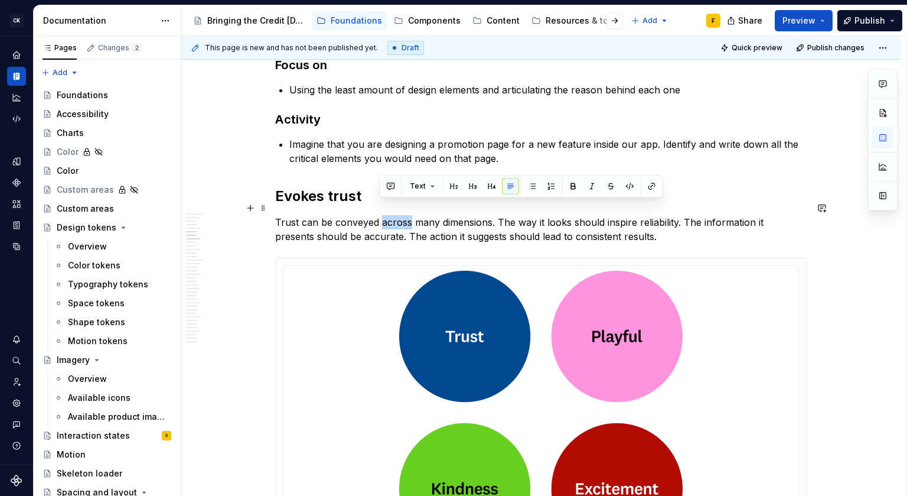
click at [390, 215] on p "Trust can be conveyed across many dimensions. The way it looks should inspire r…" at bounding box center [541, 229] width 532 height 28
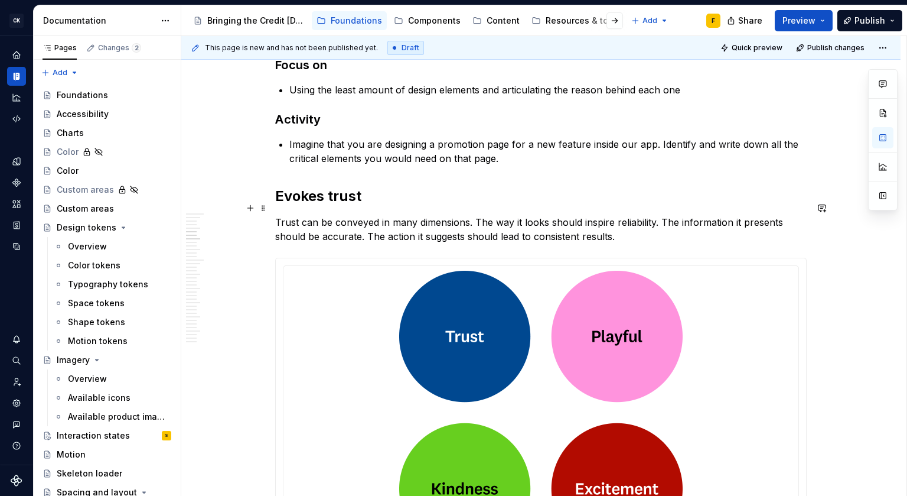
click at [426, 215] on p "Trust can be conveyed in many dimensions. The way it looks should inspire relia…" at bounding box center [541, 229] width 532 height 28
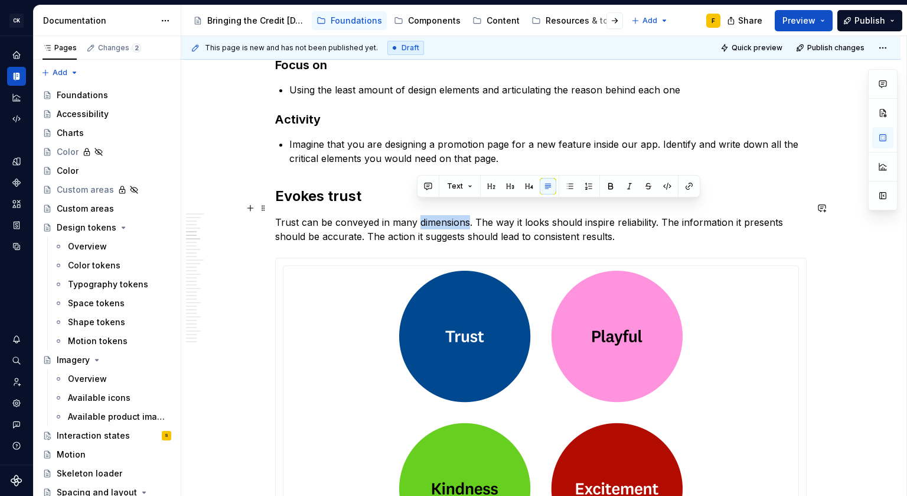
click at [426, 215] on p "Trust can be conveyed in many dimensions. The way it looks should inspire relia…" at bounding box center [541, 229] width 532 height 28
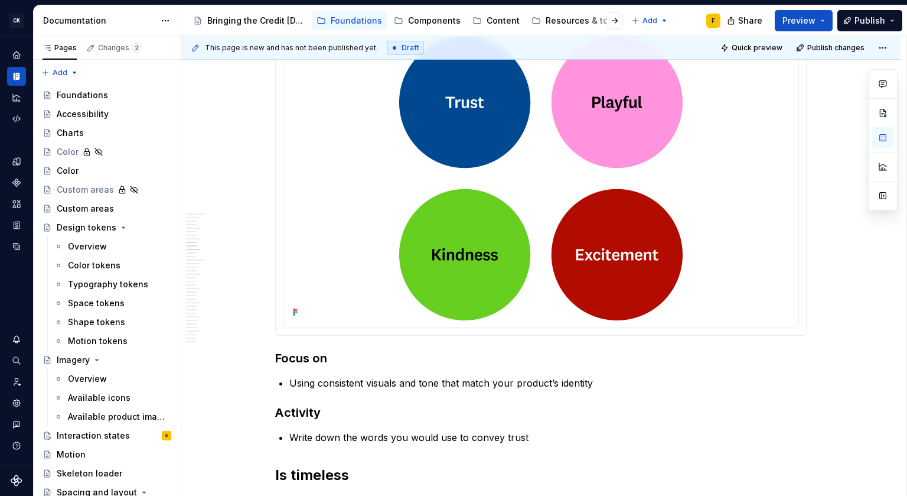
scroll to position [1390, 0]
click at [392, 376] on p "Using consistent visuals and tone that match your product’s identity" at bounding box center [547, 383] width 517 height 14
click at [393, 376] on p "Using consistent visuals and tone that match your product’s identity" at bounding box center [547, 383] width 517 height 14
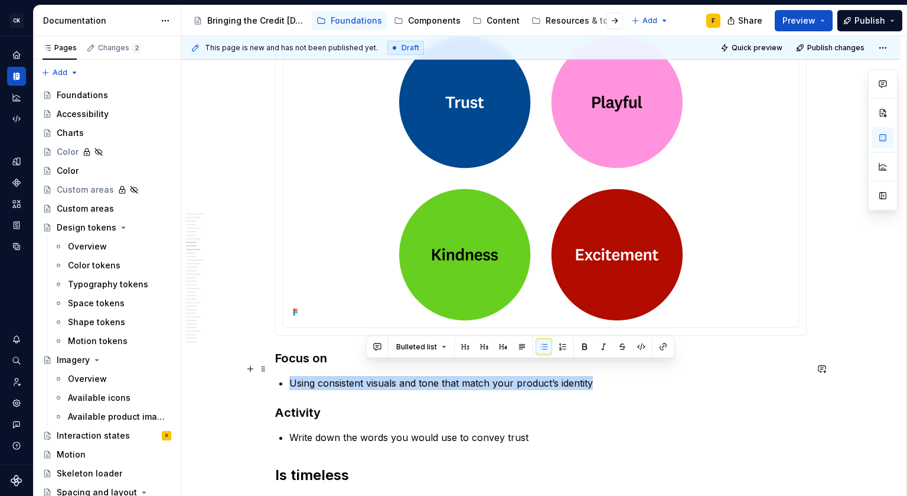
click at [393, 376] on p "Using consistent visuals and tone that match your product’s identity" at bounding box center [547, 383] width 517 height 14
copy p "Using consistent visuals and tone that match your product’s identity"
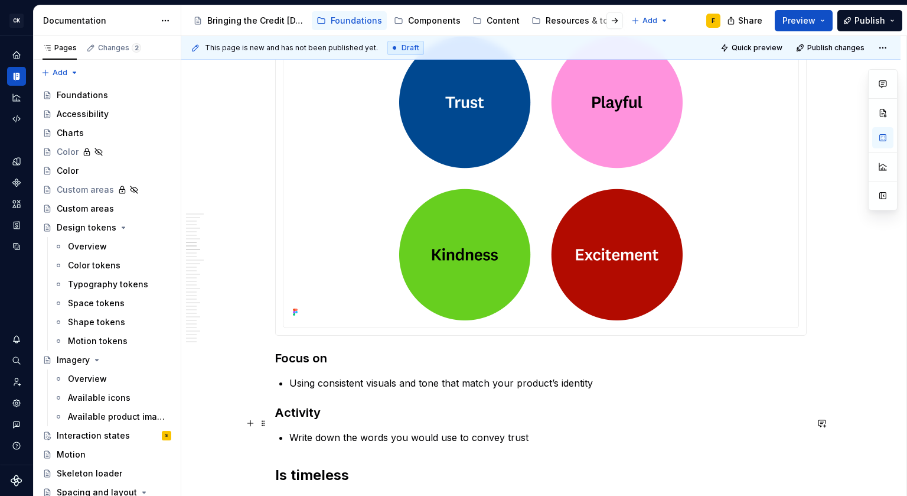
click at [341, 430] on p "Write down the words you would use to convey trust" at bounding box center [547, 437] width 517 height 14
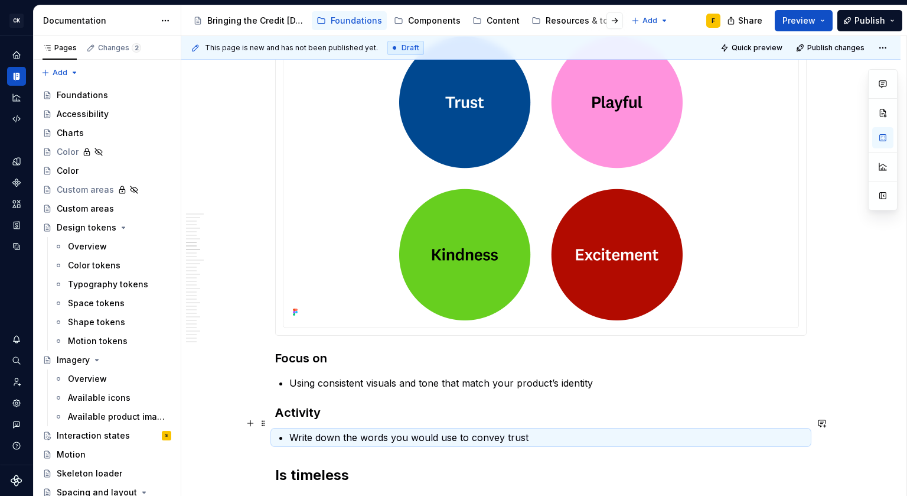
click at [308, 430] on p "Write down the words you would use to convey trust" at bounding box center [547, 437] width 517 height 14
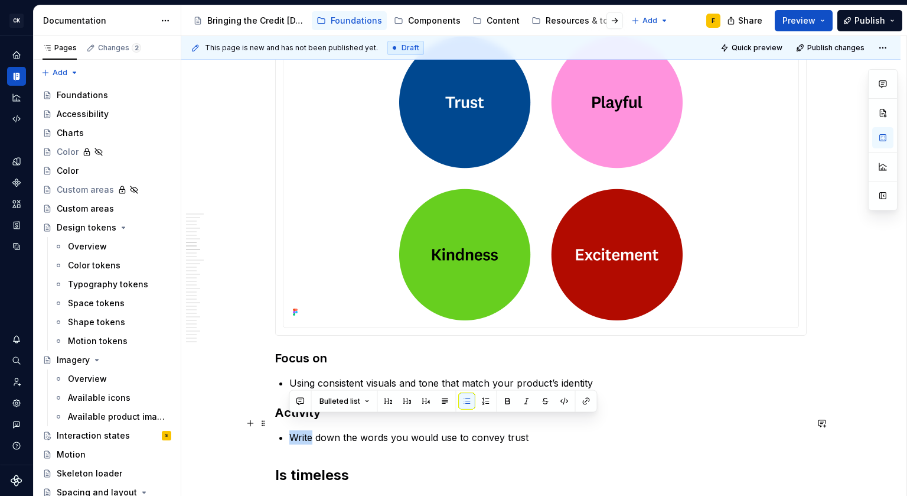
click at [308, 430] on p "Write down the words you would use to convey trust" at bounding box center [547, 437] width 517 height 14
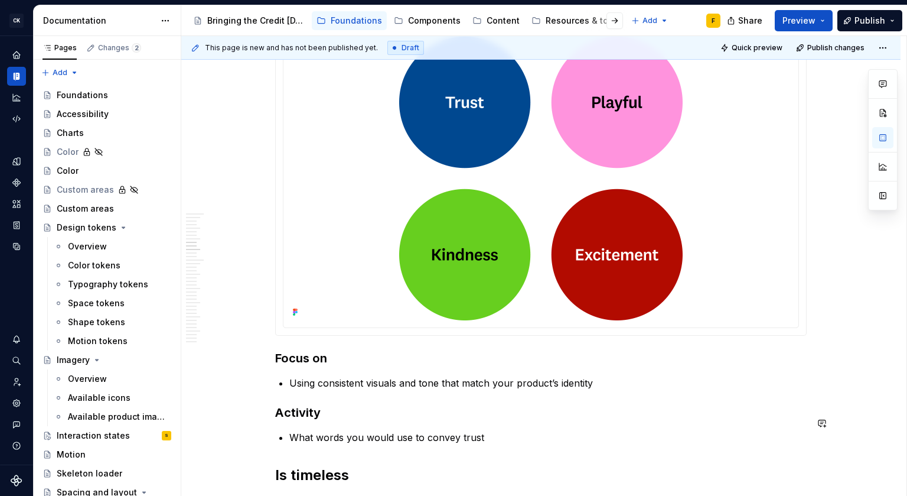
scroll to position [1584, 0]
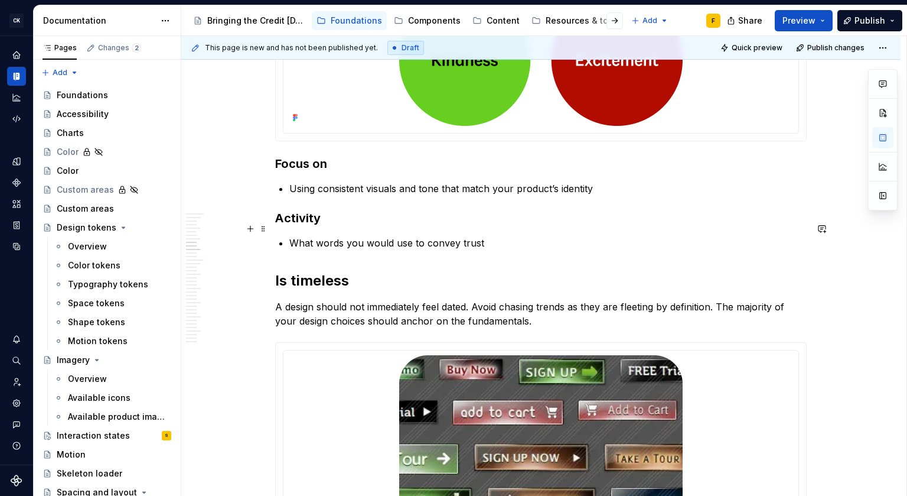
click at [472, 236] on p "What words you would use to convey trust" at bounding box center [547, 243] width 517 height 14
click at [484, 236] on p "What words you would use to convey trust" at bounding box center [547, 243] width 517 height 14
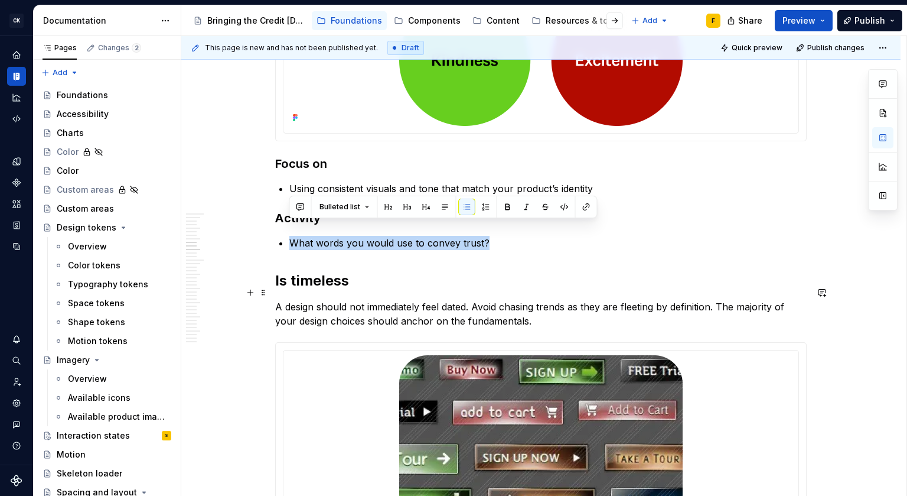
copy p "What words you would use to convey trust?"
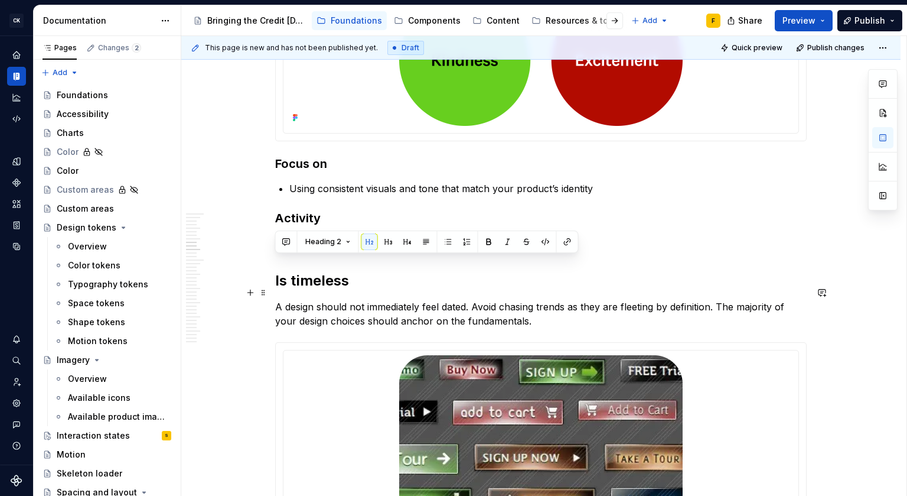
click at [537, 299] on p "A design should not immediately feel dated. Avoid chasing trends as they are fl…" at bounding box center [541, 313] width 532 height 28
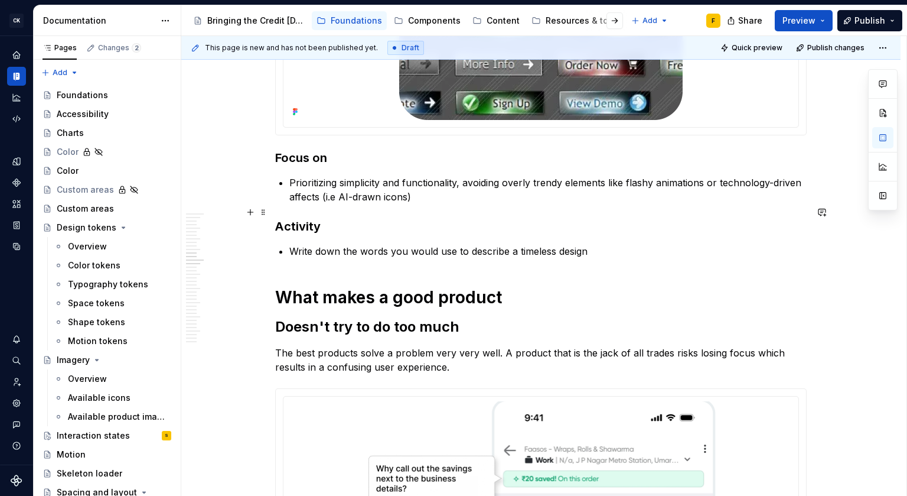
scroll to position [2094, 0]
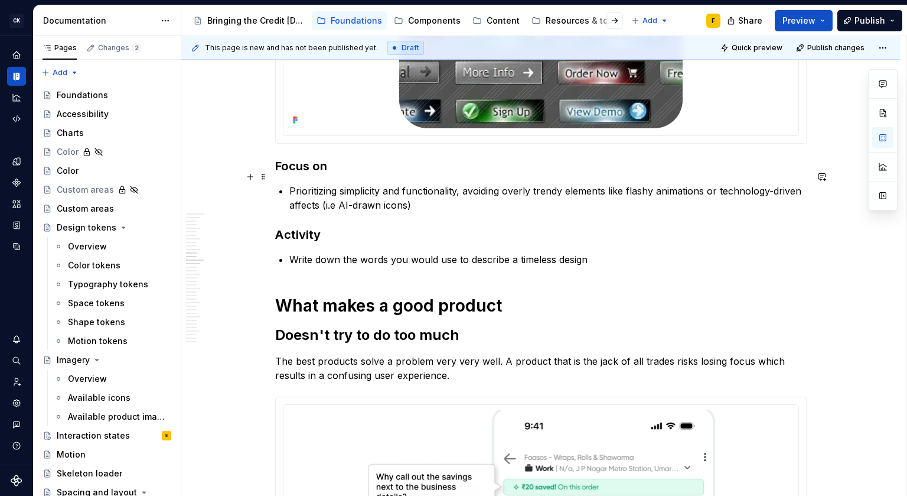
click at [351, 184] on p "Prioritizing simplicity and functionality, avoiding overly trendy elements like…" at bounding box center [547, 198] width 517 height 28
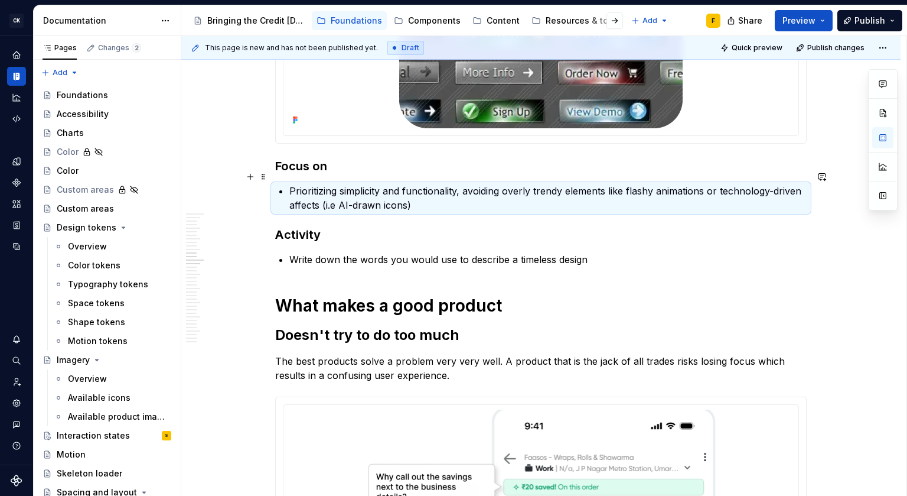
click at [351, 184] on p "Prioritizing simplicity and functionality, avoiding overly trendy elements like…" at bounding box center [547, 198] width 517 height 28
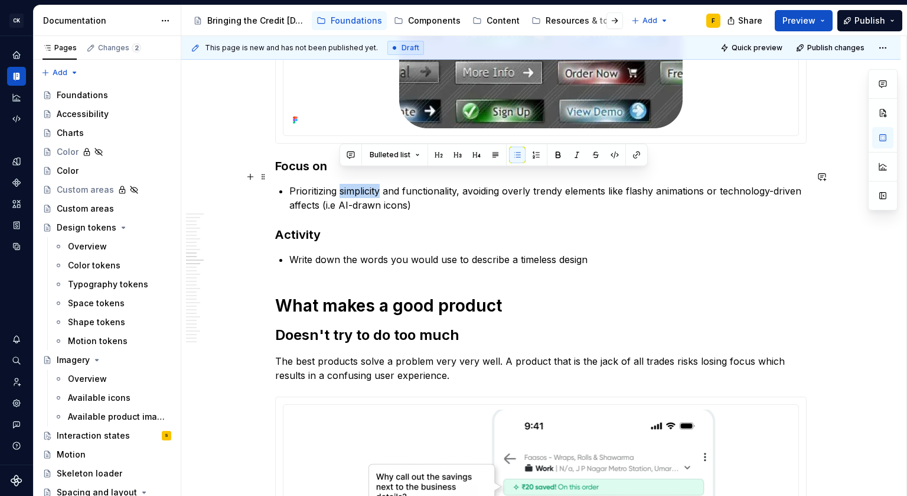
click at [351, 184] on p "Prioritizing simplicity and functionality, avoiding overly trendy elements like…" at bounding box center [547, 198] width 517 height 28
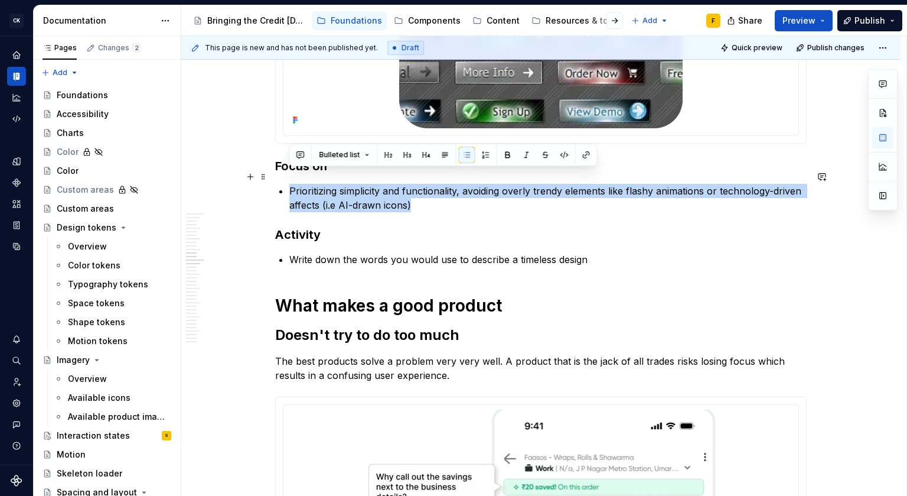
click at [351, 184] on p "Prioritizing simplicity and functionality, avoiding overly trendy elements like…" at bounding box center [547, 198] width 517 height 28
copy p "Prioritizing simplicity and functionality, avoiding overly trendy elements like…"
click at [473, 184] on p "Prioritizing simplicity and functionality, avoiding overly trendy elements like…" at bounding box center [547, 198] width 517 height 28
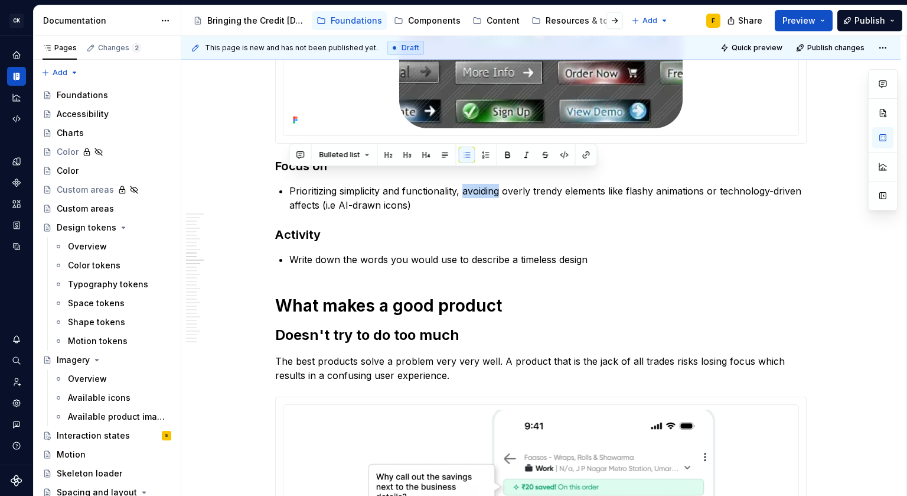
click at [473, 184] on p "Prioritizing simplicity and functionality, avoiding overly trendy elements like…" at bounding box center [547, 198] width 517 height 28
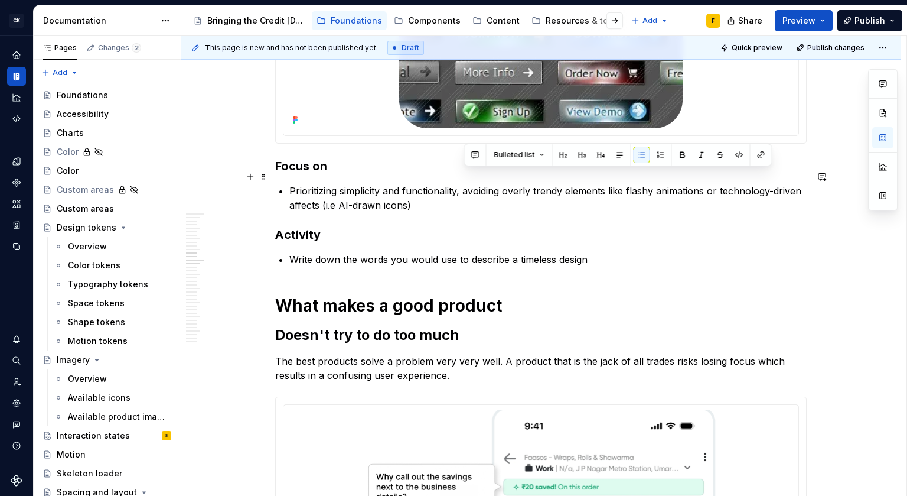
click at [462, 184] on p "Prioritizing simplicity and functionality, avoiding overly trendy elements like…" at bounding box center [547, 198] width 517 height 28
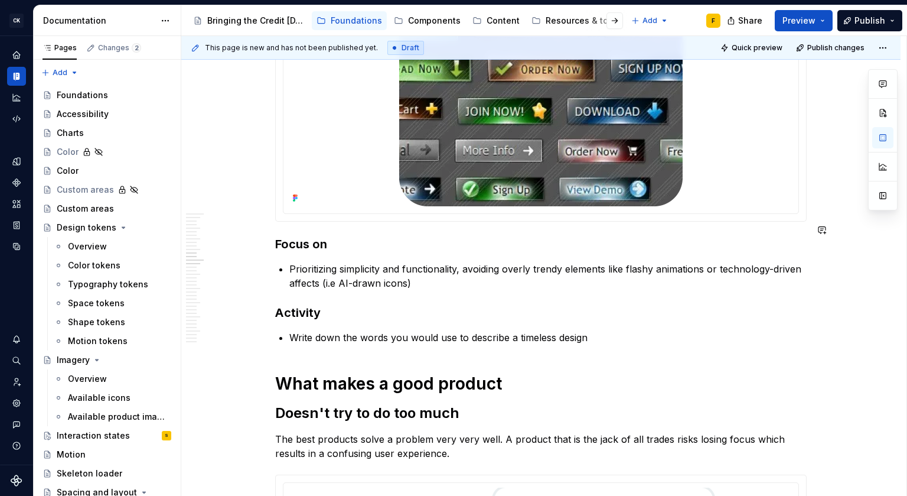
scroll to position [2014, 0]
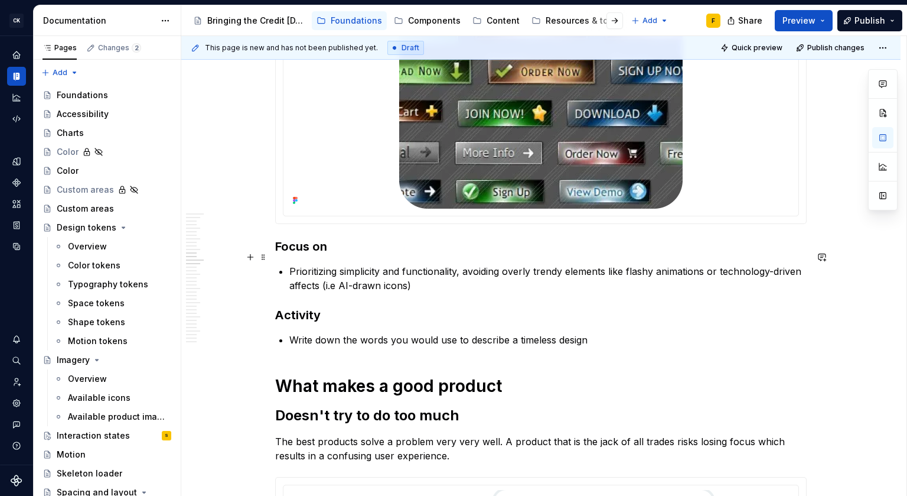
click at [457, 264] on p "Prioritizing simplicity and functionality, avoiding overly trendy elements like…" at bounding box center [547, 278] width 517 height 28
click at [318, 264] on p "Prioritizing simplicity and avoiding overly trendy elements like flashy animati…" at bounding box center [547, 278] width 517 height 28
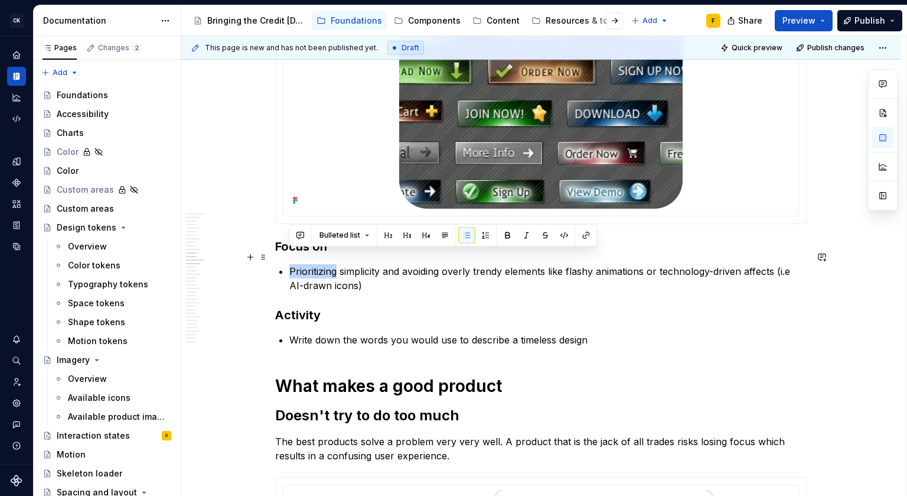
click at [318, 264] on p "Prioritizing simplicity and avoiding overly trendy elements like flashy animati…" at bounding box center [547, 278] width 517 height 28
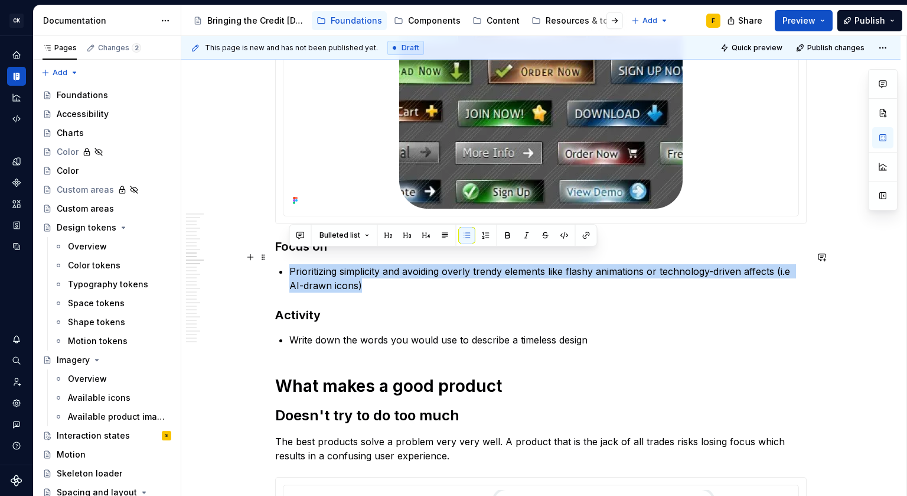
drag, startPoint x: 368, startPoint y: 273, endPoint x: 278, endPoint y: 257, distance: 91.8
click at [278, 257] on div "What is good design Design is in the details Great design is often the result o…" at bounding box center [541, 211] width 532 height 3991
copy p "Prioritizing simplicity and avoiding overly trendy elements like flashy animati…"
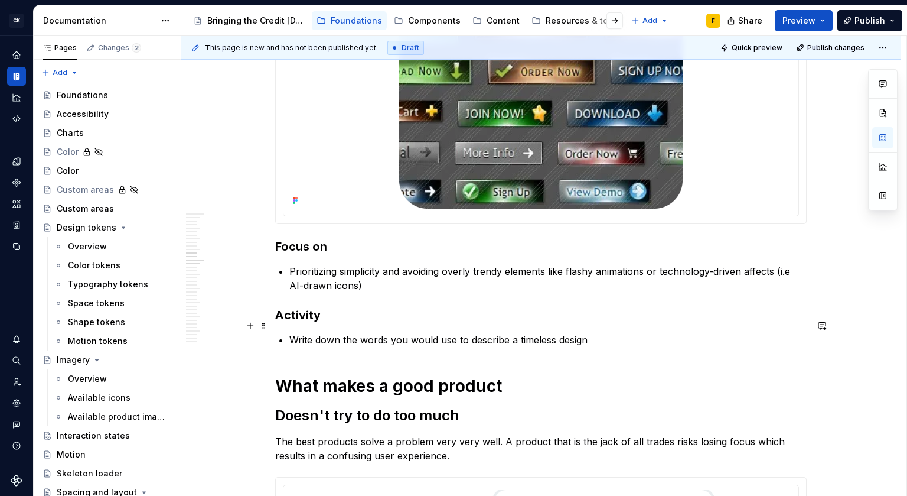
click at [430, 333] on p "Write down the words you would use to describe a timeless design" at bounding box center [547, 340] width 517 height 14
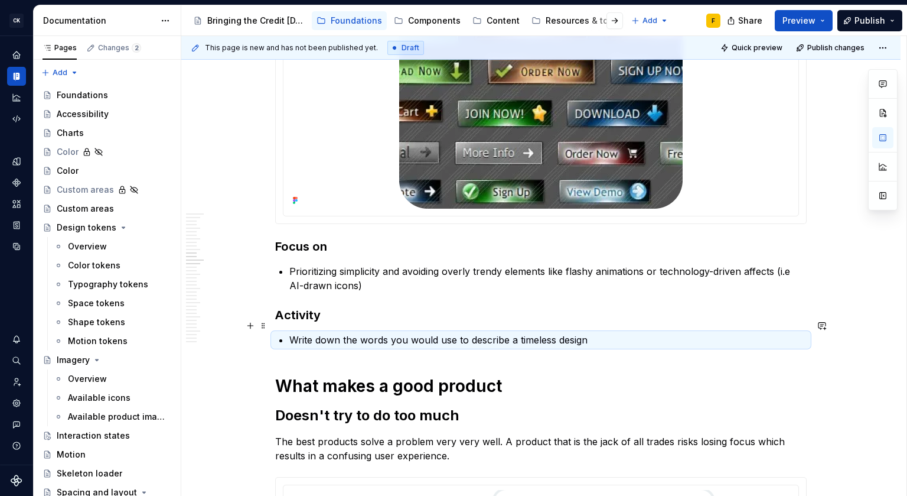
click at [430, 333] on p "Write down the words you would use to describe a timeless design" at bounding box center [547, 340] width 517 height 14
click at [317, 333] on p "Write down the words you would use to describe a timeless design" at bounding box center [547, 340] width 517 height 14
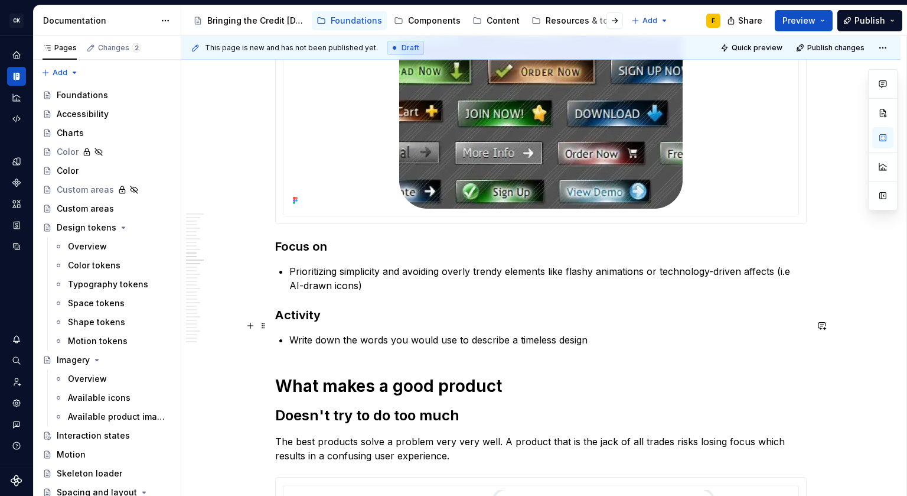
click at [370, 333] on p "Write down the words you would use to describe a timeless design" at bounding box center [547, 340] width 517 height 14
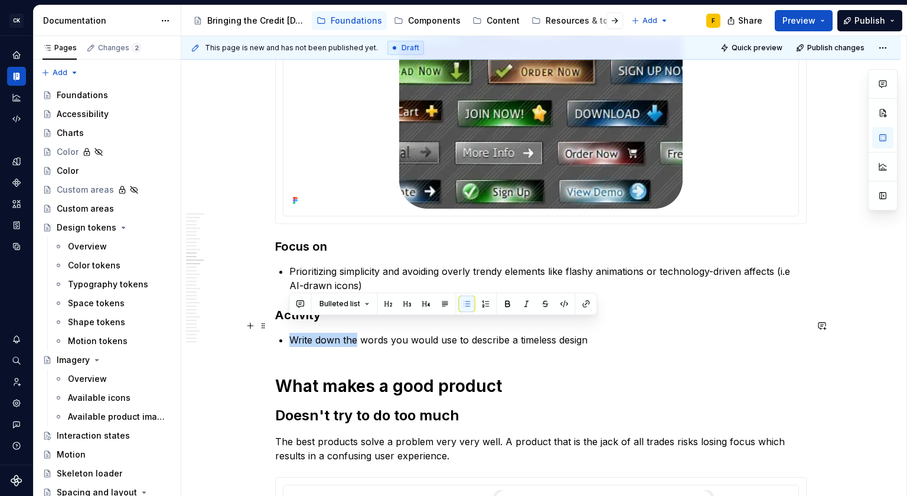
drag, startPoint x: 354, startPoint y: 324, endPoint x: 272, endPoint y: 330, distance: 82.9
click at [272, 330] on div "What is good design Design is in the details Great design is often the result o…" at bounding box center [540, 279] width 719 height 4182
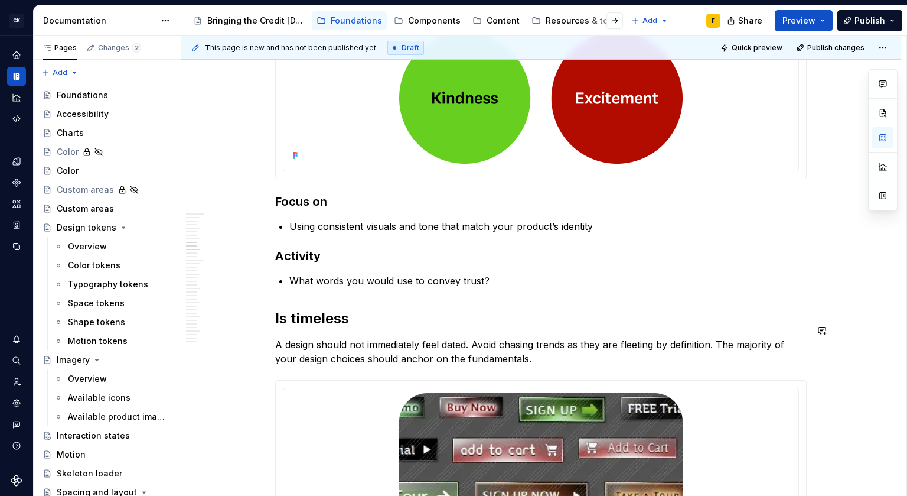
scroll to position [1546, 0]
click at [360, 274] on p "What words you would use to convey trust?" at bounding box center [547, 281] width 517 height 14
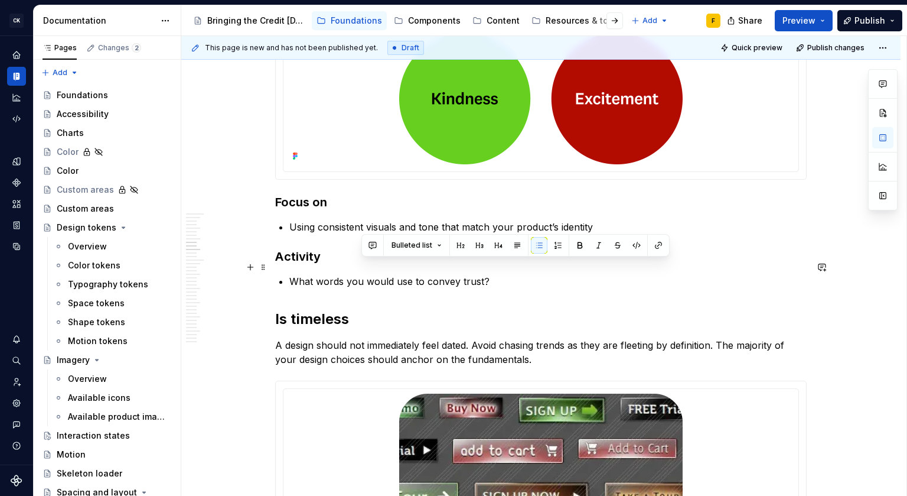
click at [347, 274] on p "What words you would use to convey trust?" at bounding box center [547, 281] width 517 height 14
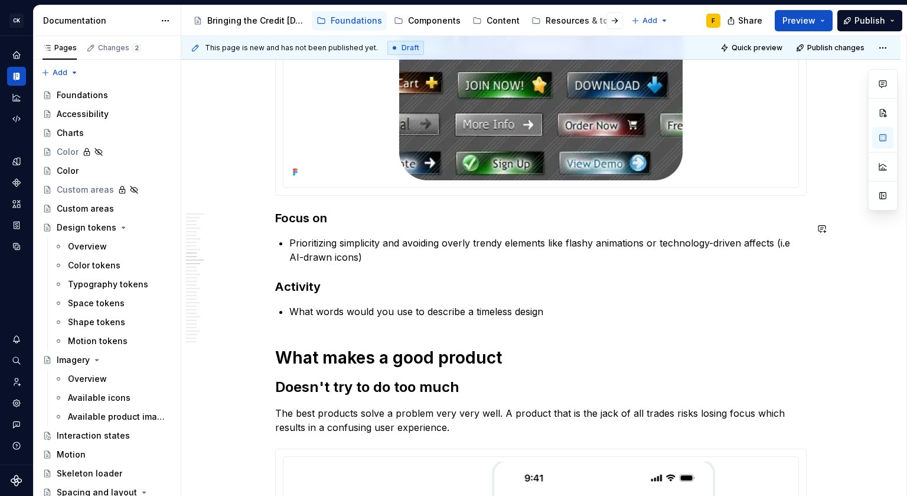
scroll to position [2042, 0]
click at [399, 305] on p "What words would you use to describe a timeless design" at bounding box center [547, 312] width 517 height 14
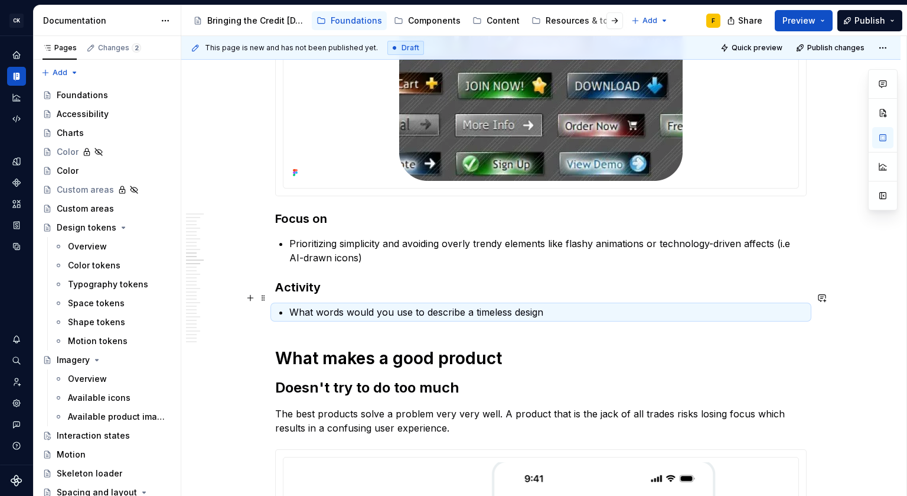
click at [399, 305] on p "What words would you use to describe a timeless design" at bounding box center [547, 312] width 517 height 14
click at [447, 305] on p "What words would you use to describe a timeless design" at bounding box center [547, 312] width 517 height 14
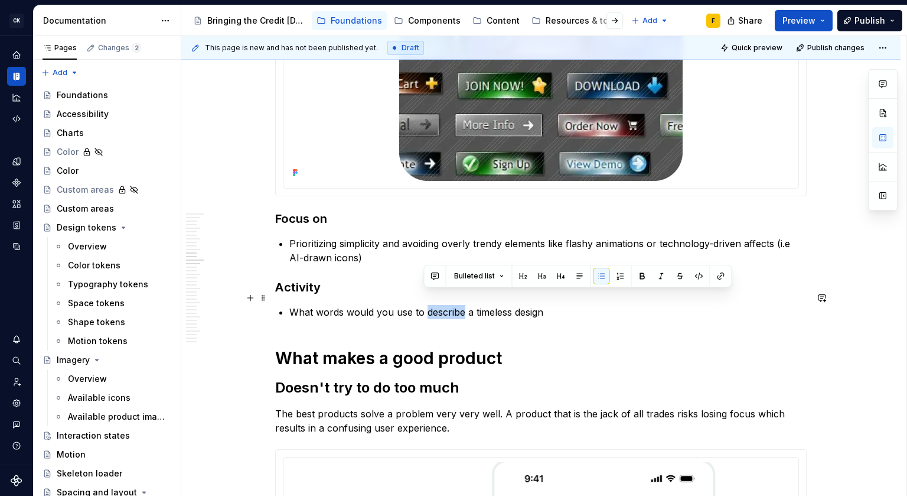
click at [447, 305] on p "What words would you use to describe a timeless design" at bounding box center [547, 312] width 517 height 14
click at [333, 305] on p "What words would you use to describe a timeless design" at bounding box center [547, 312] width 517 height 14
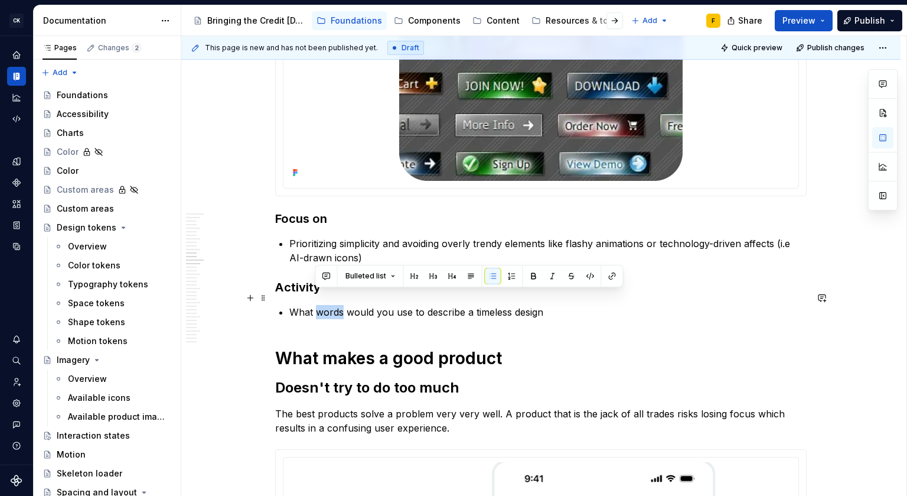
click at [333, 305] on p "What words would you use to describe a timeless design" at bounding box center [547, 312] width 517 height 14
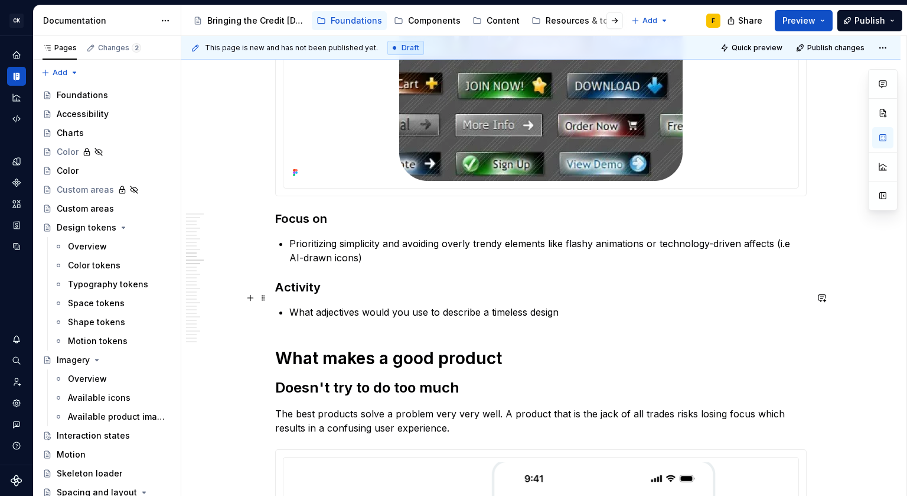
click at [563, 305] on p "What adjectives would you use to describe a timeless design" at bounding box center [547, 312] width 517 height 14
click at [340, 305] on p "What adjectives would you use to describe a timeless design?" at bounding box center [547, 312] width 517 height 14
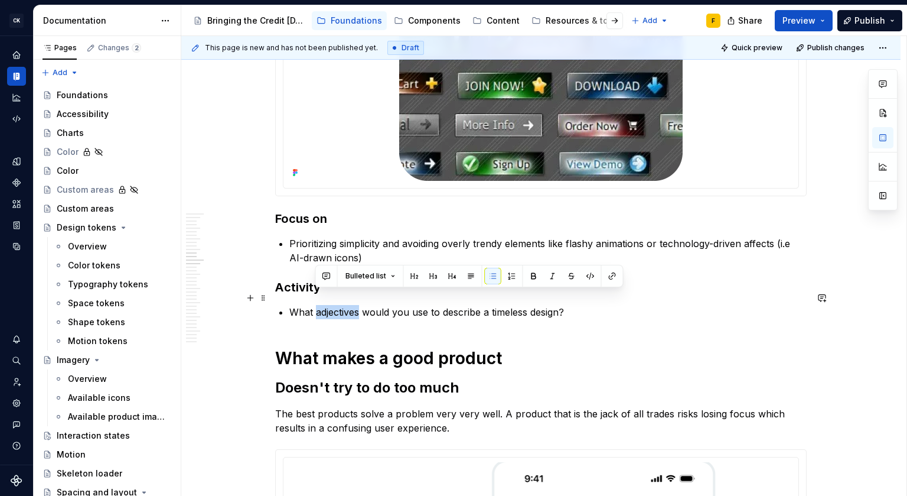
click at [340, 305] on p "What adjectives would you use to describe a timeless design?" at bounding box center [547, 312] width 517 height 14
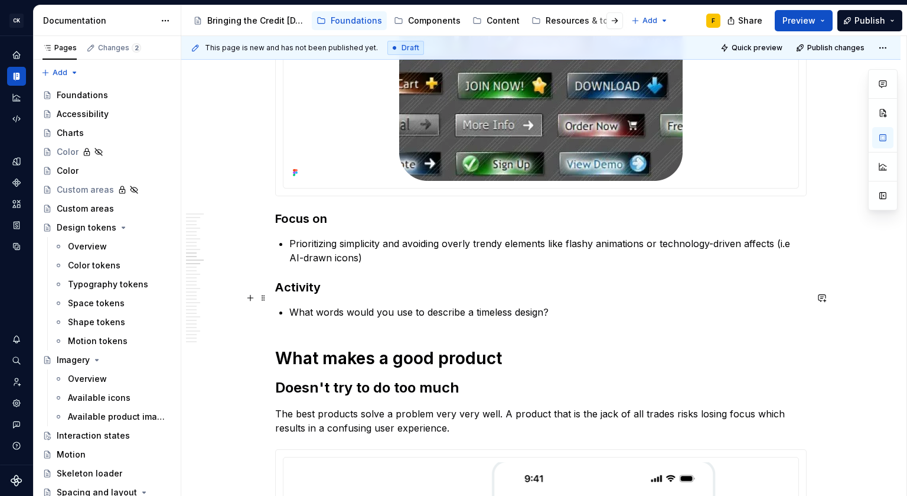
click at [373, 305] on p "What words would you use to describe a timeless design?" at bounding box center [547, 312] width 517 height 14
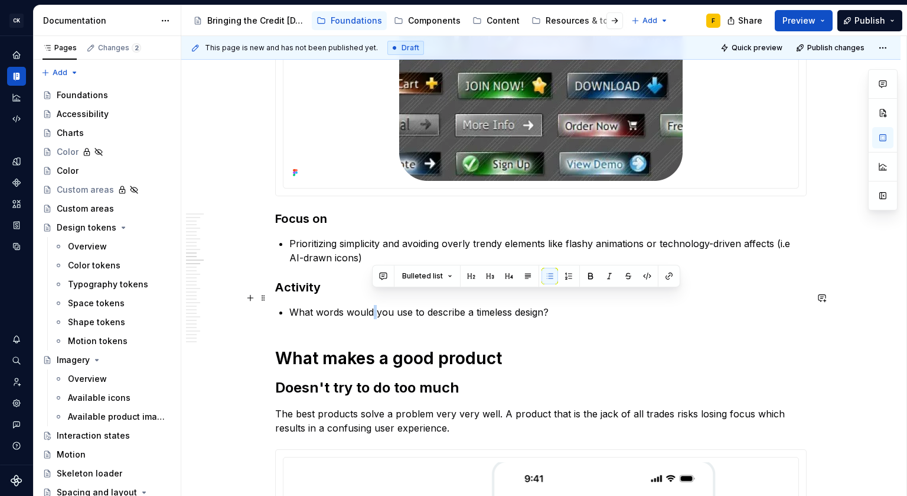
click at [373, 305] on p "What words would you use to describe a timeless design?" at bounding box center [547, 312] width 517 height 14
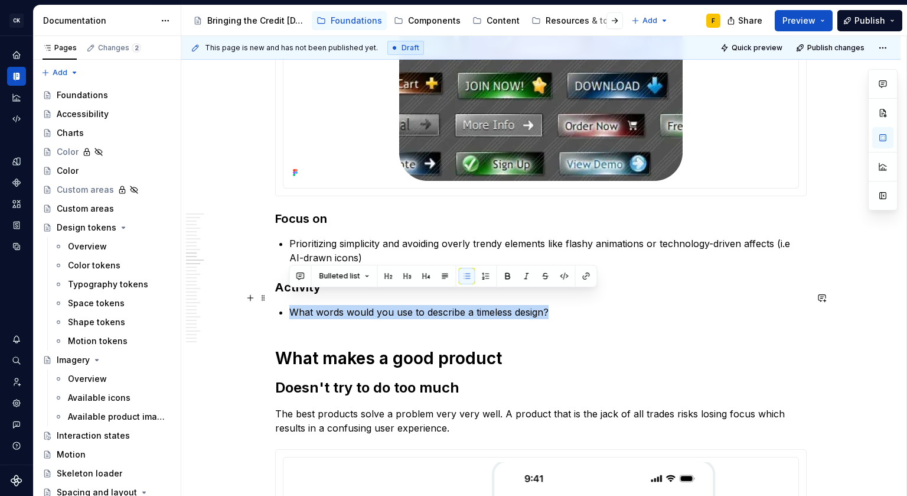
click at [373, 305] on p "What words would you use to describe a timeless design?" at bounding box center [547, 312] width 517 height 14
copy p "What words would you use to describe a timeless design?"
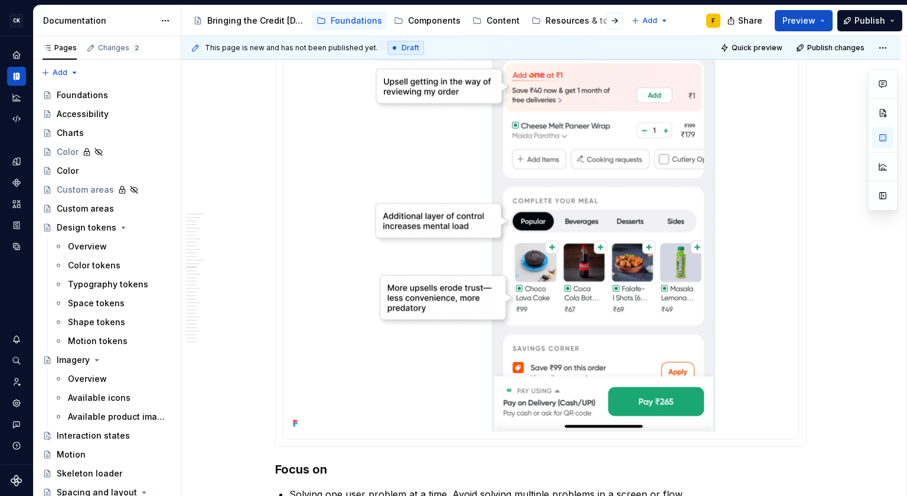
scroll to position [2780, 0]
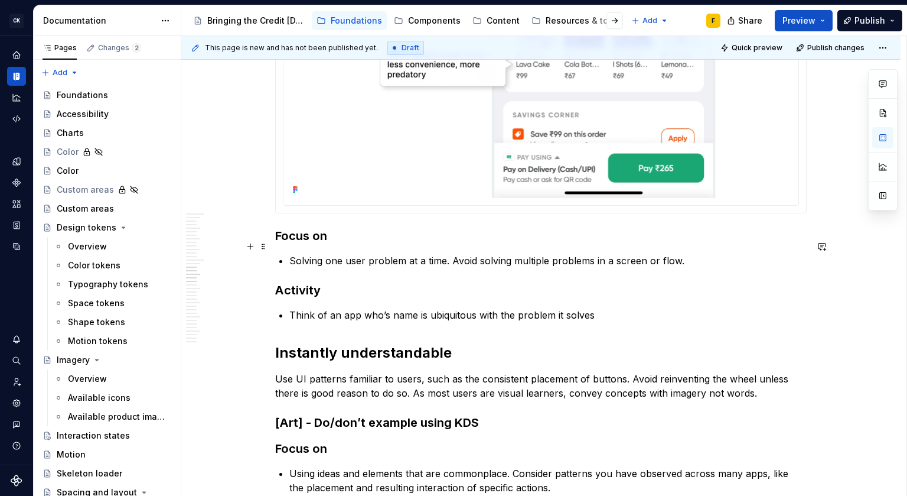
click at [385, 253] on p "Solving one user problem at a time. Avoid solving multiple problems in a screen…" at bounding box center [547, 260] width 517 height 14
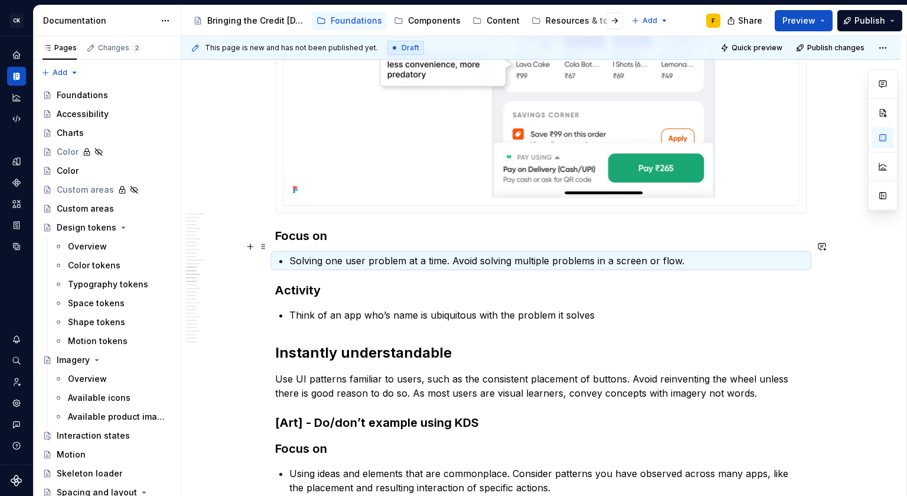
click at [385, 253] on p "Solving one user problem at a time. Avoid solving multiple problems in a screen…" at bounding box center [547, 260] width 517 height 14
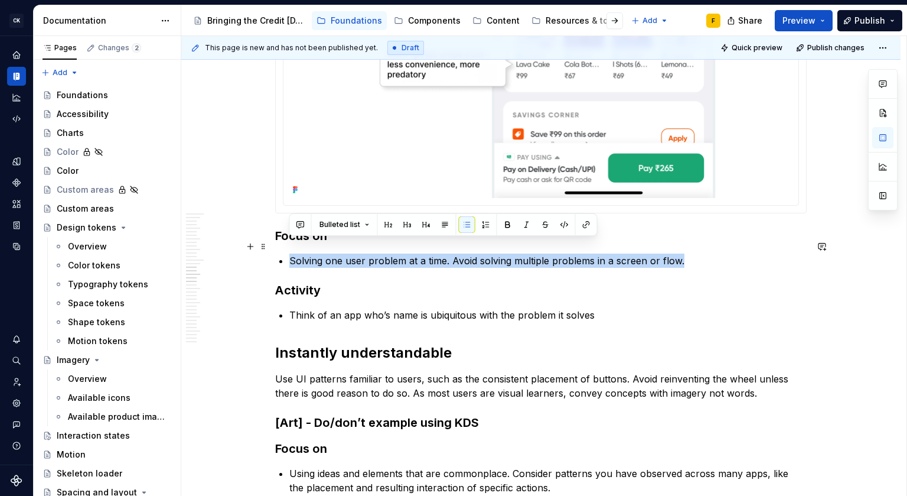
click at [385, 253] on p "Solving one user problem at a time. Avoid solving multiple problems in a screen…" at bounding box center [547, 260] width 517 height 14
copy p "Solving one user problem at a time. Avoid solving multiple problems in a screen…"
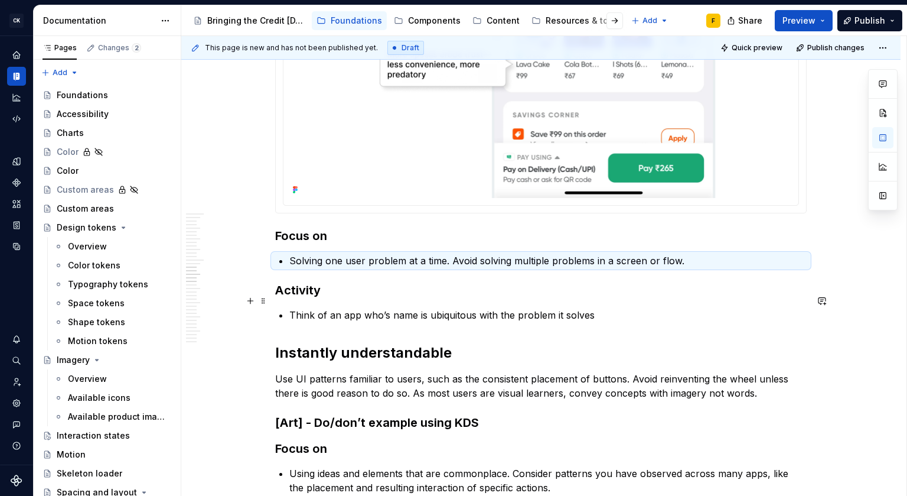
click at [399, 308] on p "Think of an app who’s name is ubiquitous with the problem it solves" at bounding box center [547, 315] width 517 height 14
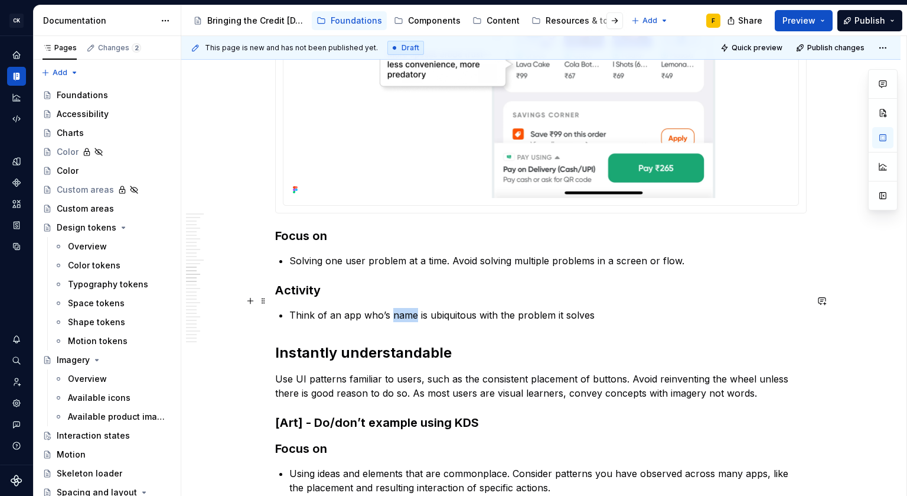
click at [399, 308] on p "Think of an app who’s name is ubiquitous with the problem it solves" at bounding box center [547, 315] width 517 height 14
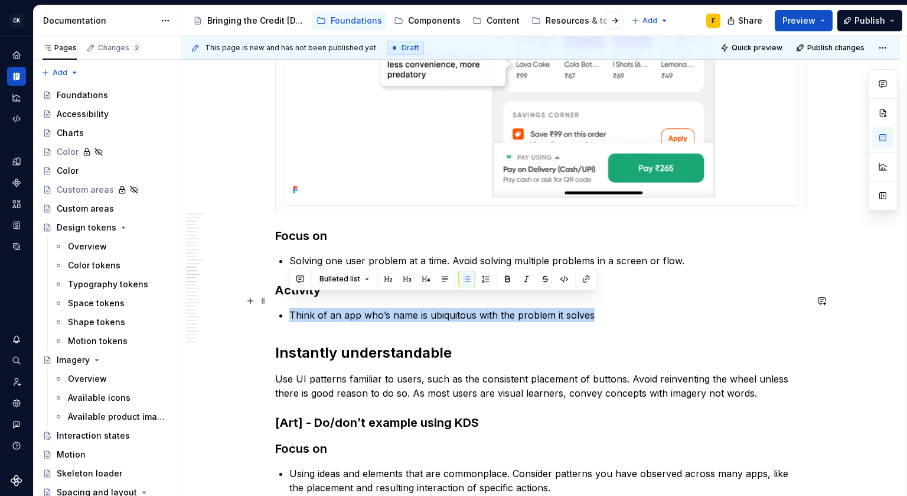
click at [399, 308] on p "Think of an app who’s name is ubiquitous with the problem it solves" at bounding box center [547, 315] width 517 height 14
copy p "Think of an app who’s name is ubiquitous with the problem it solves"
type textarea "*"
